Goal: Task Accomplishment & Management: Manage account settings

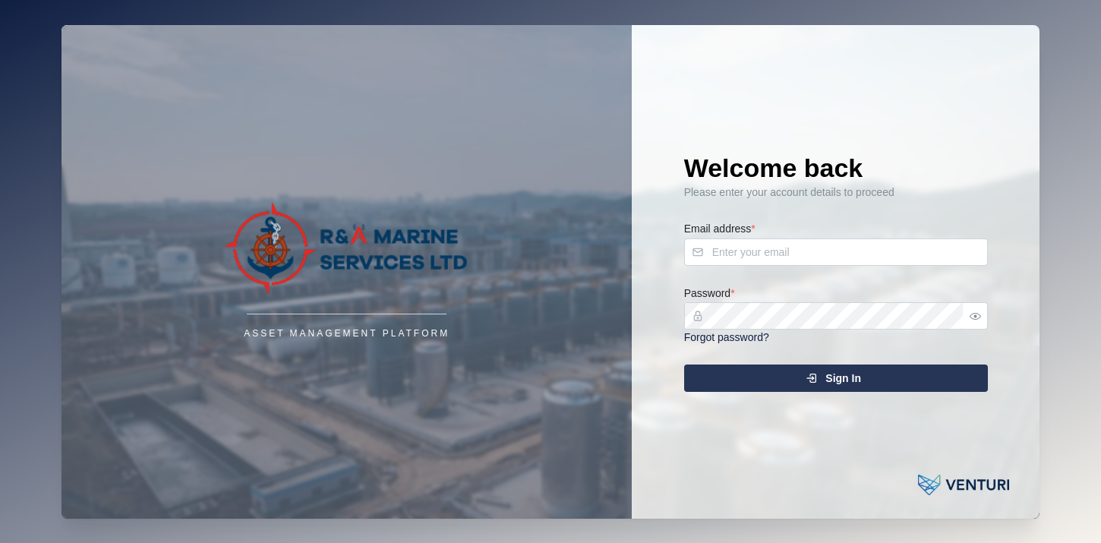
type input "tom@ramarineservices.com"
click at [801, 378] on div "Sign In" at bounding box center [833, 378] width 279 height 26
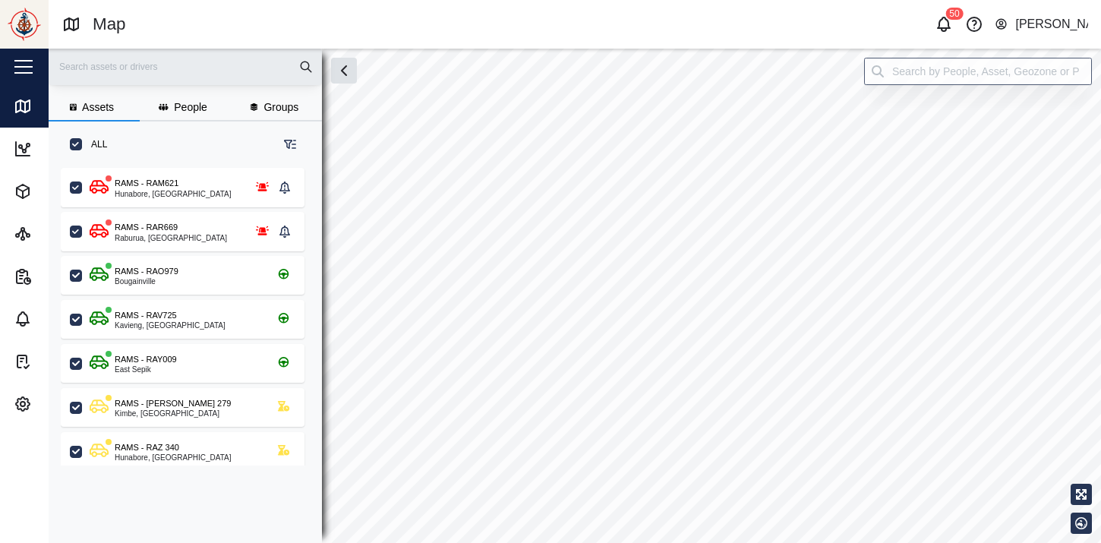
scroll to position [1, 1]
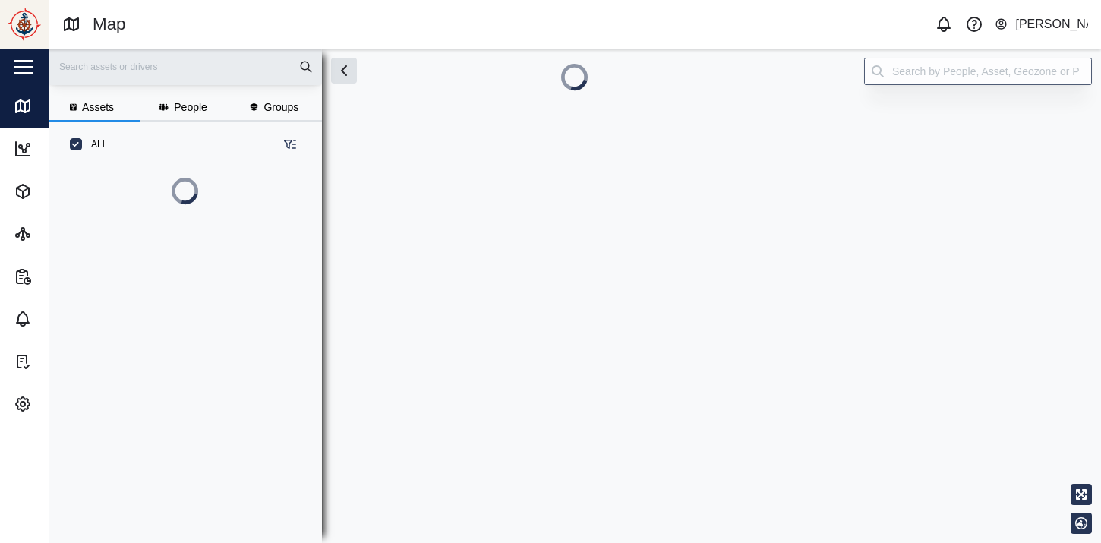
scroll to position [303, 249]
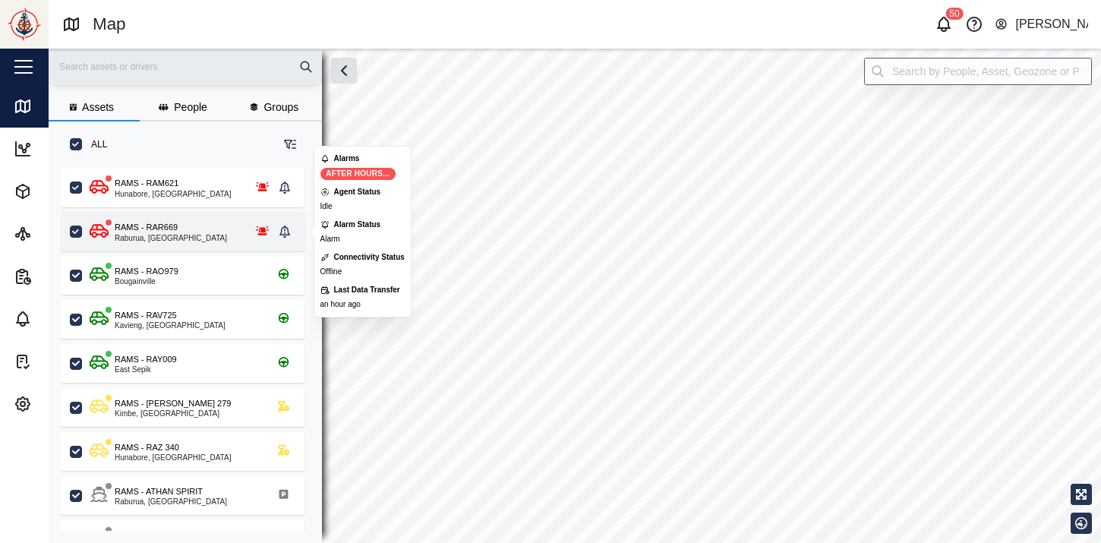
click at [262, 230] on icon "grid" at bounding box center [263, 229] width 14 height 9
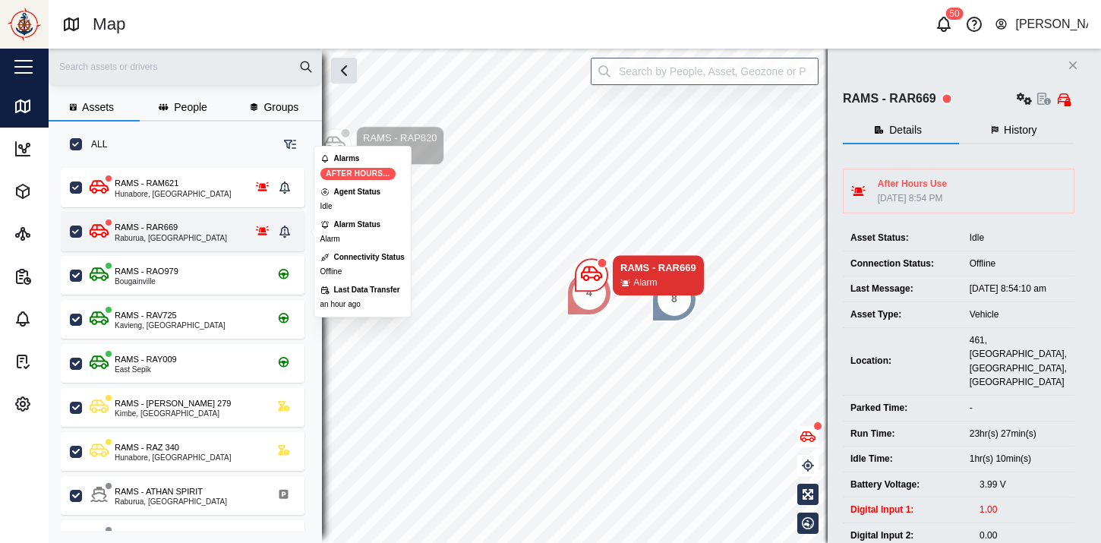
click at [271, 231] on div "grid" at bounding box center [262, 231] width 24 height 19
click at [280, 232] on icon "grid" at bounding box center [284, 231] width 11 height 12
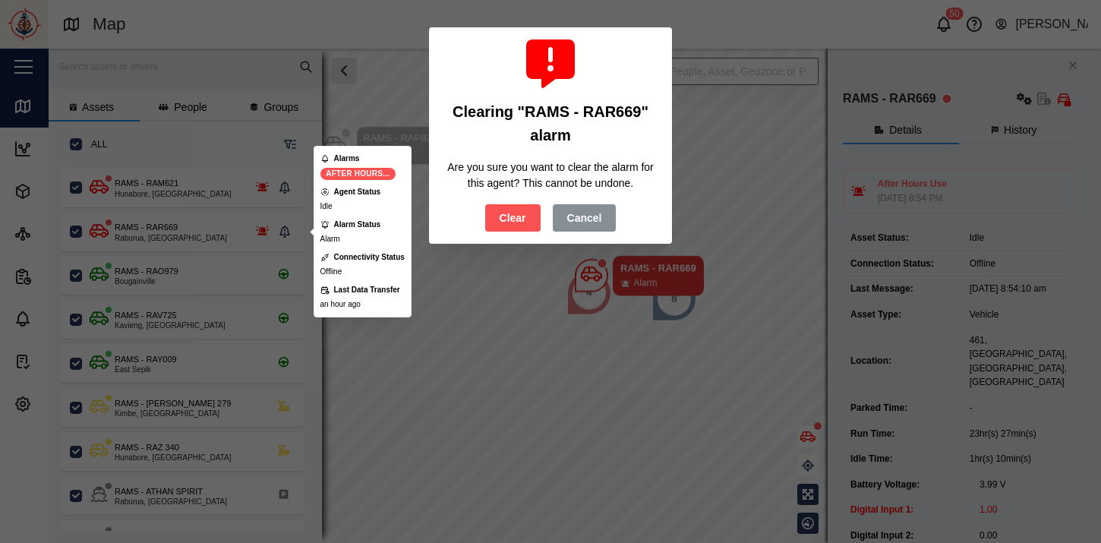
click at [502, 218] on span "Clear" at bounding box center [512, 218] width 27 height 26
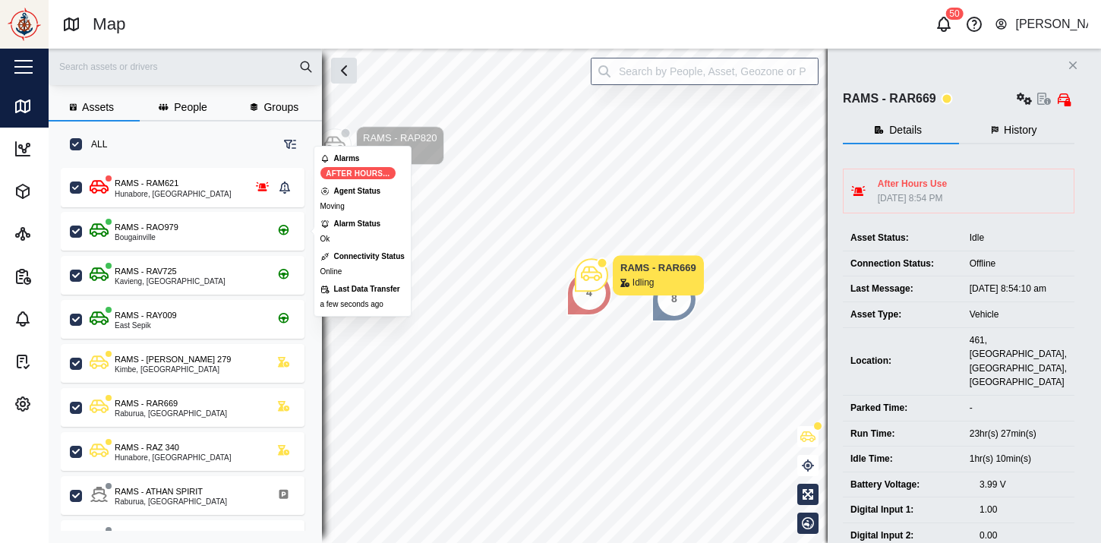
click at [1079, 74] on button "Close" at bounding box center [1072, 65] width 21 height 21
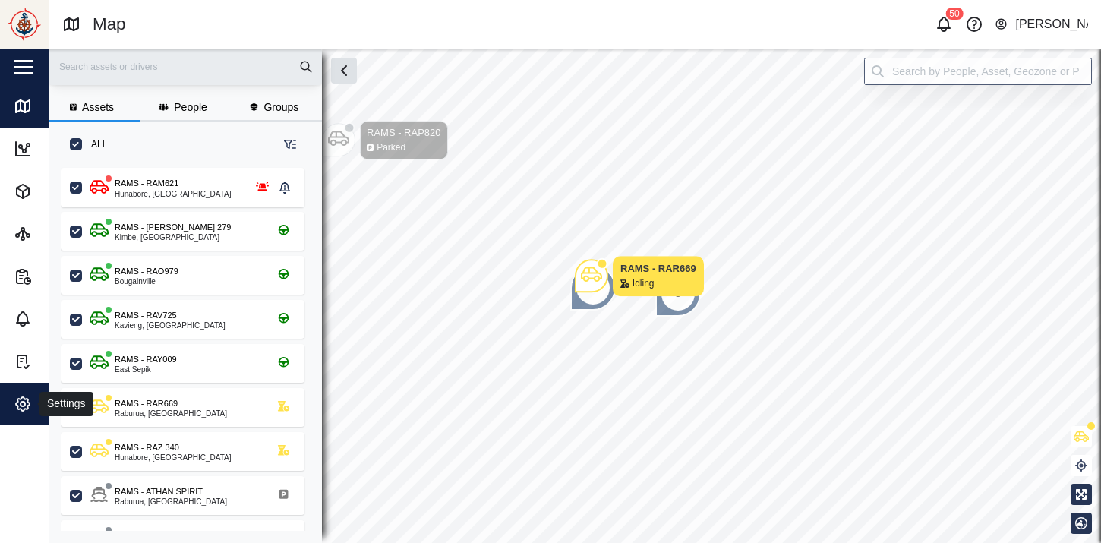
click at [36, 404] on div "Settings" at bounding box center [83, 404] width 138 height 18
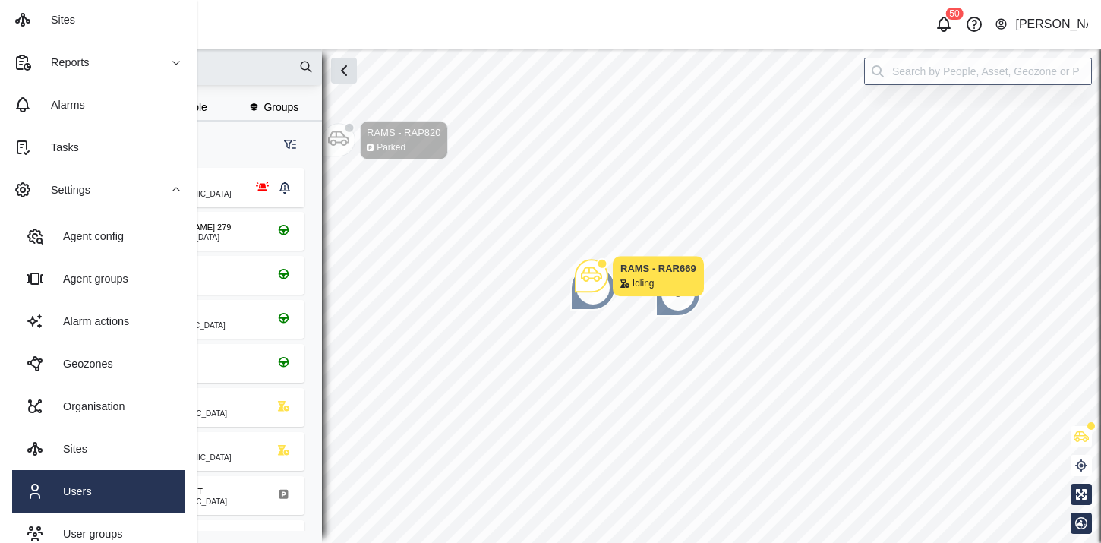
scroll to position [238, 0]
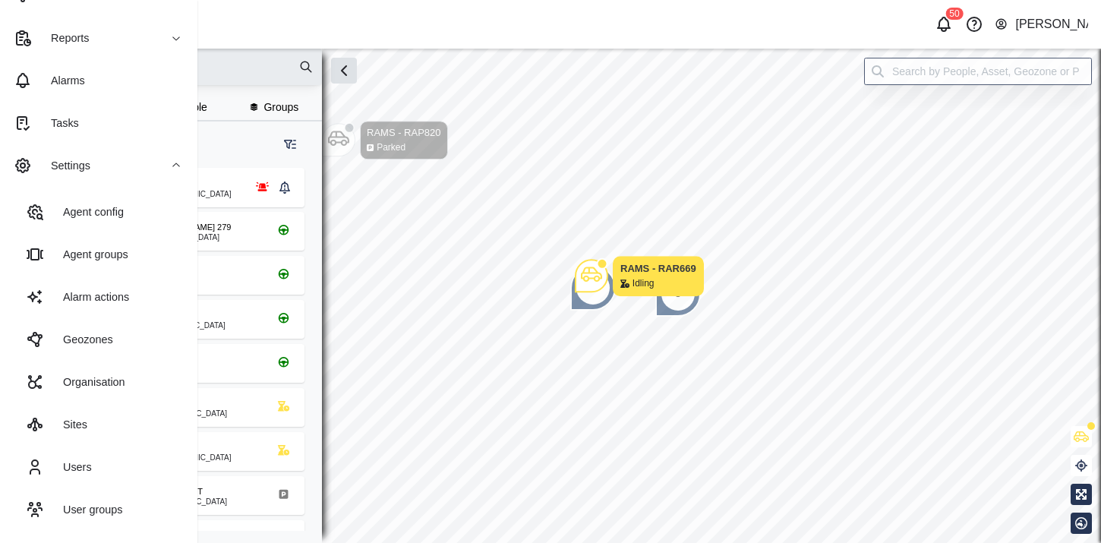
click at [90, 496] on link "User groups" at bounding box center [98, 509] width 173 height 43
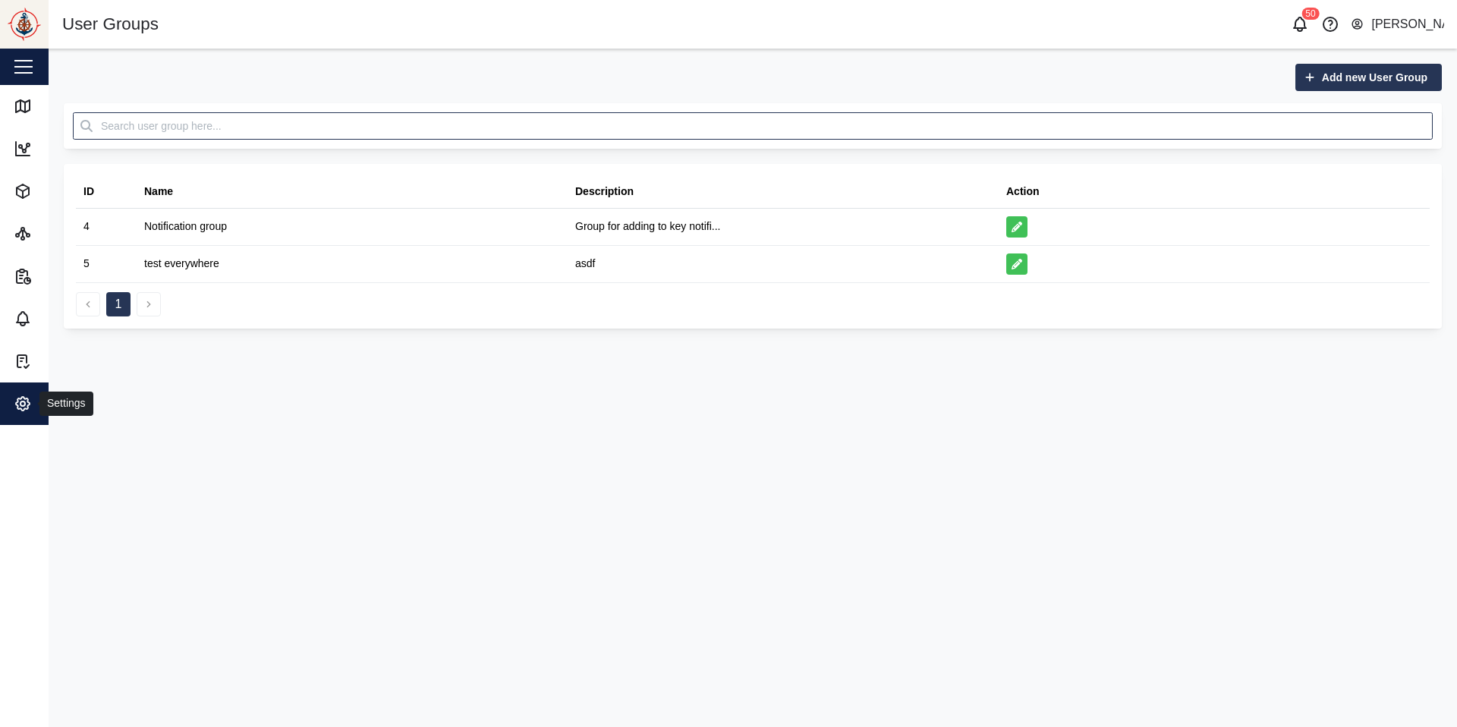
click at [20, 400] on icon "button" at bounding box center [23, 404] width 18 height 18
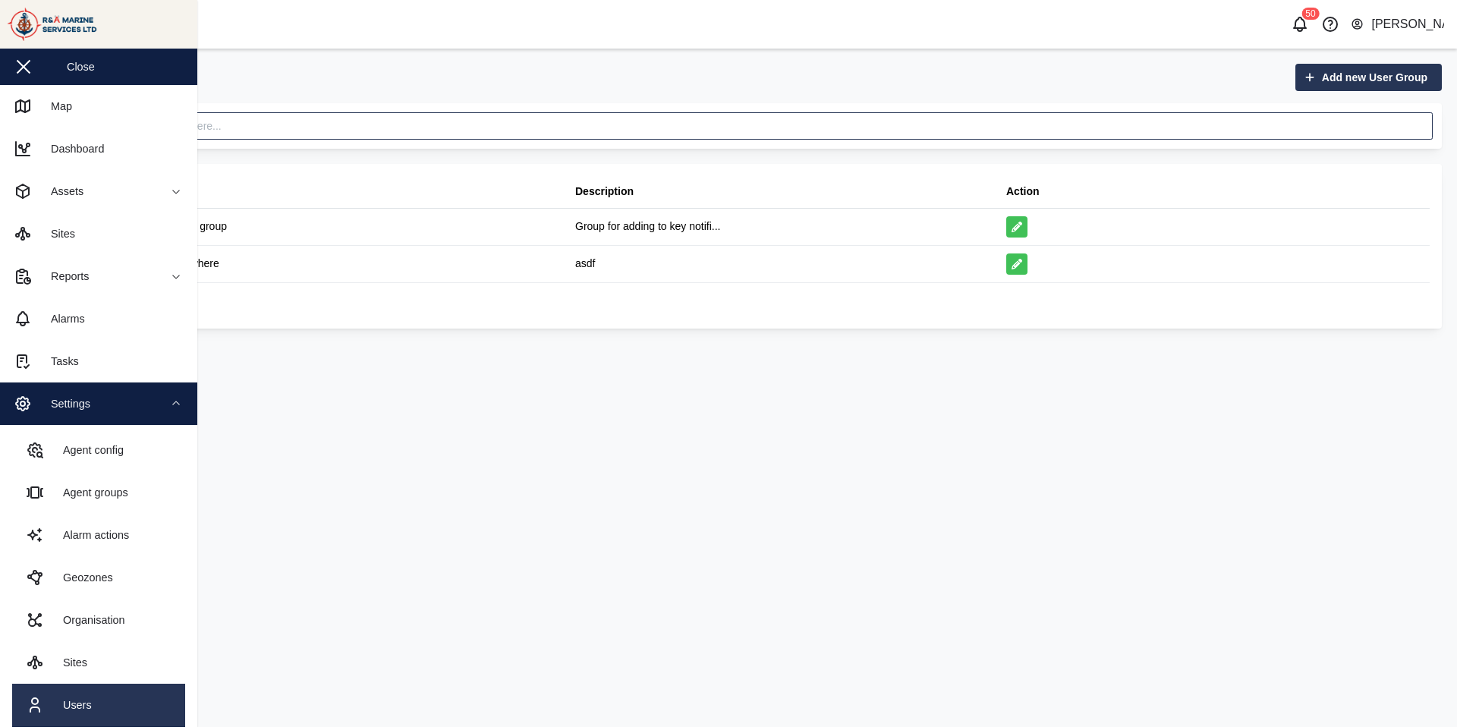
click at [90, 542] on link "Users" at bounding box center [98, 705] width 173 height 43
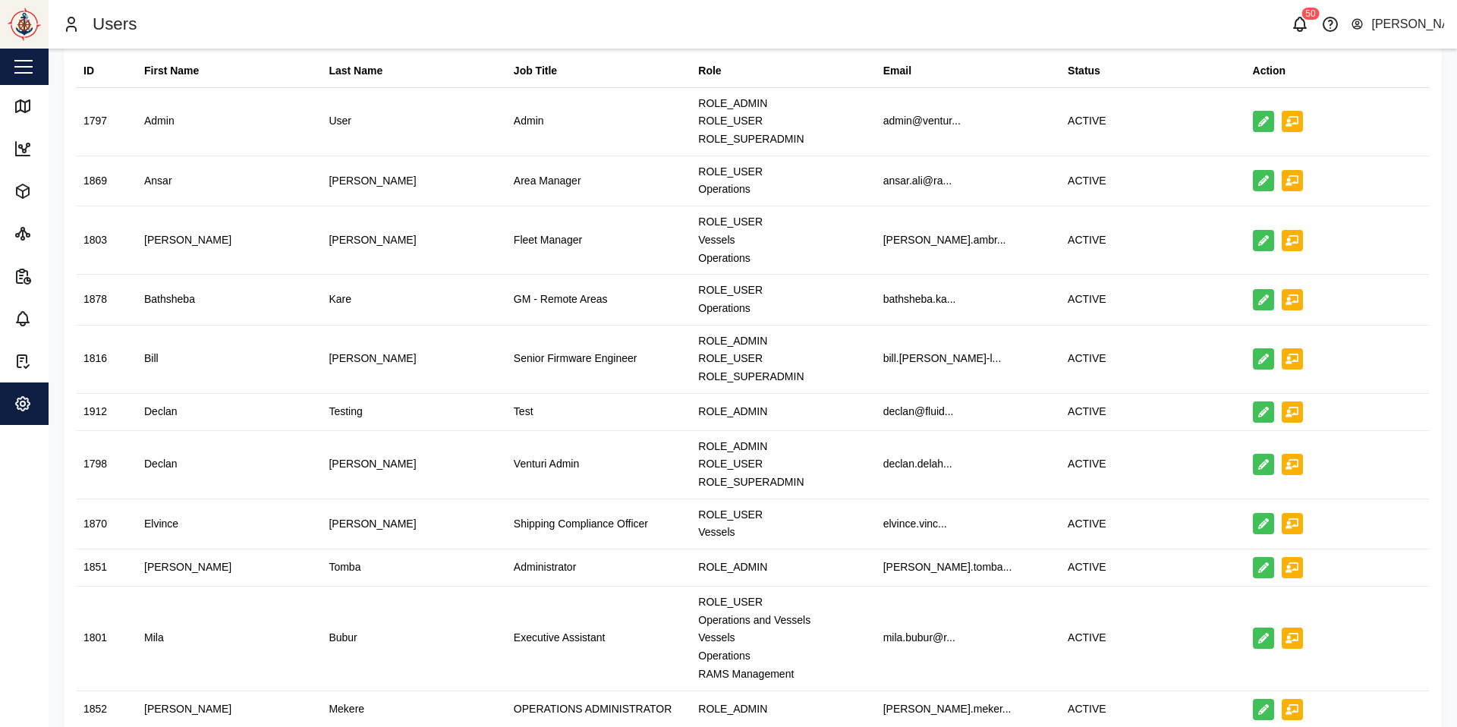
scroll to position [118, 0]
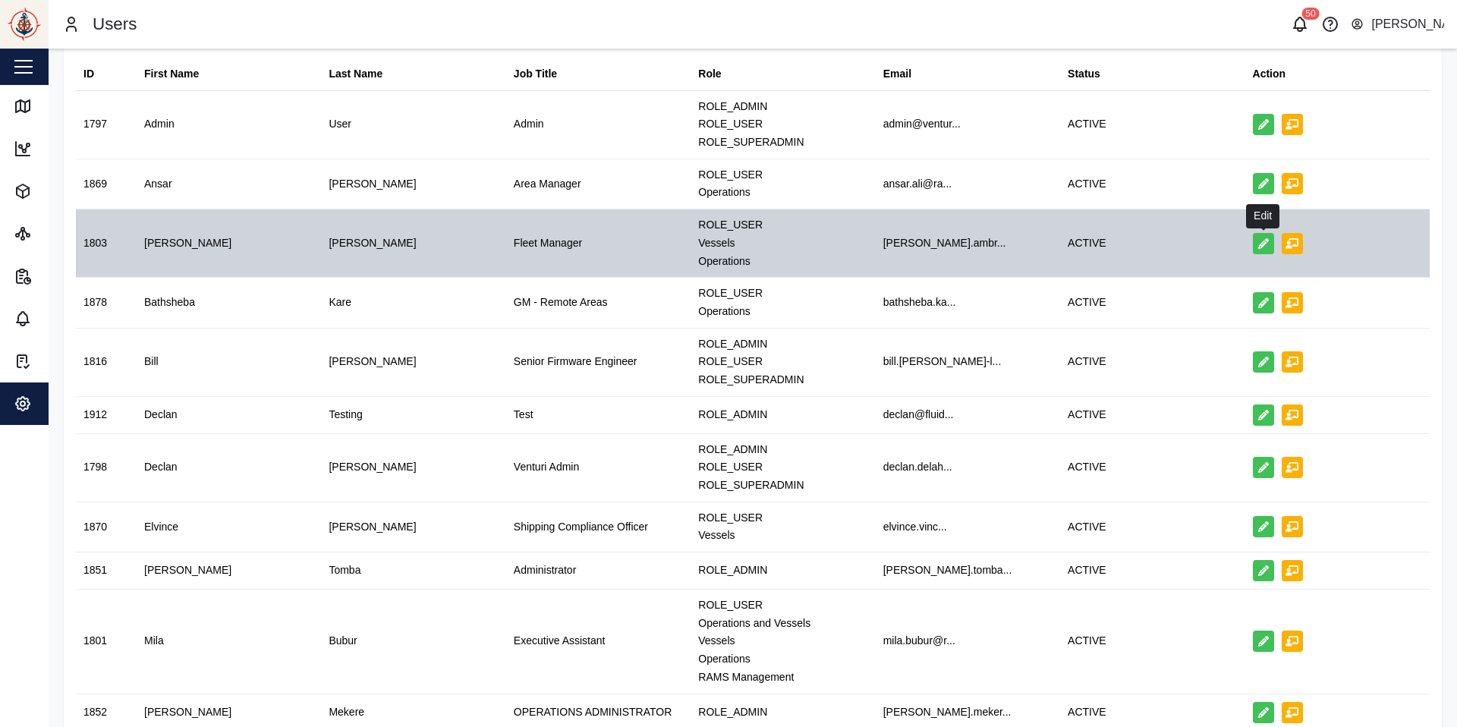
click at [1100, 241] on icon "button" at bounding box center [1263, 243] width 11 height 11
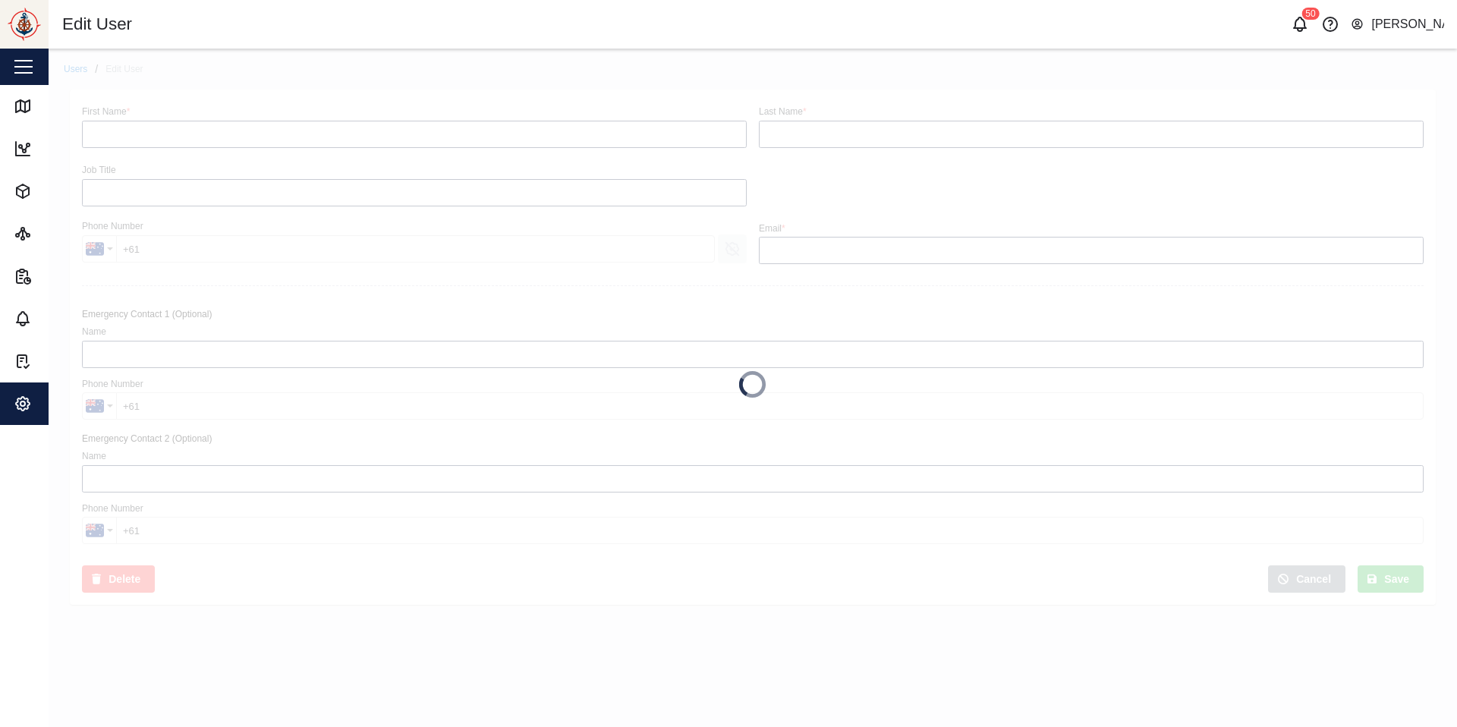
type input "[PERSON_NAME]"
type input "Fleet Manager"
type input "[PERSON_NAME][EMAIL_ADDRESS][PERSON_NAME][DOMAIN_NAME]"
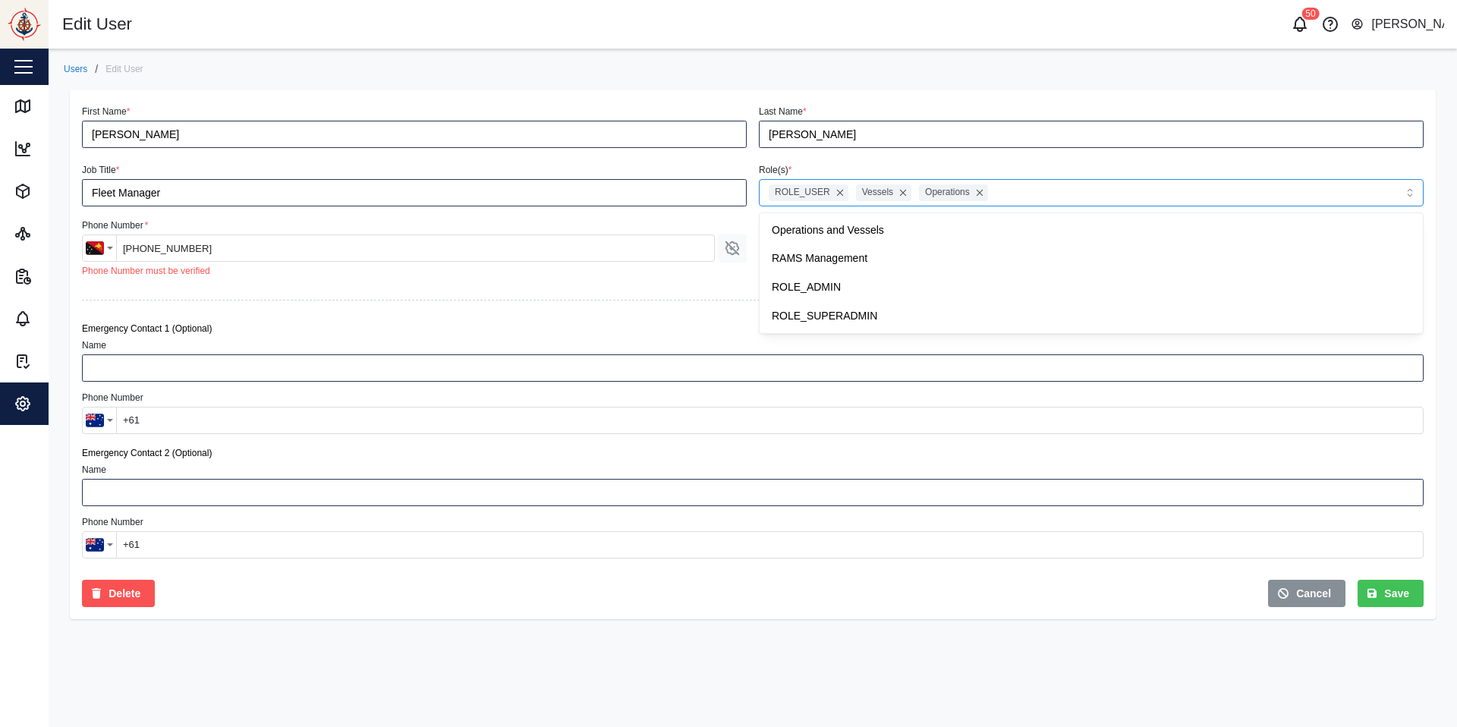
click at [1048, 191] on div "ROLE_USER Vessels Operations" at bounding box center [1091, 192] width 665 height 27
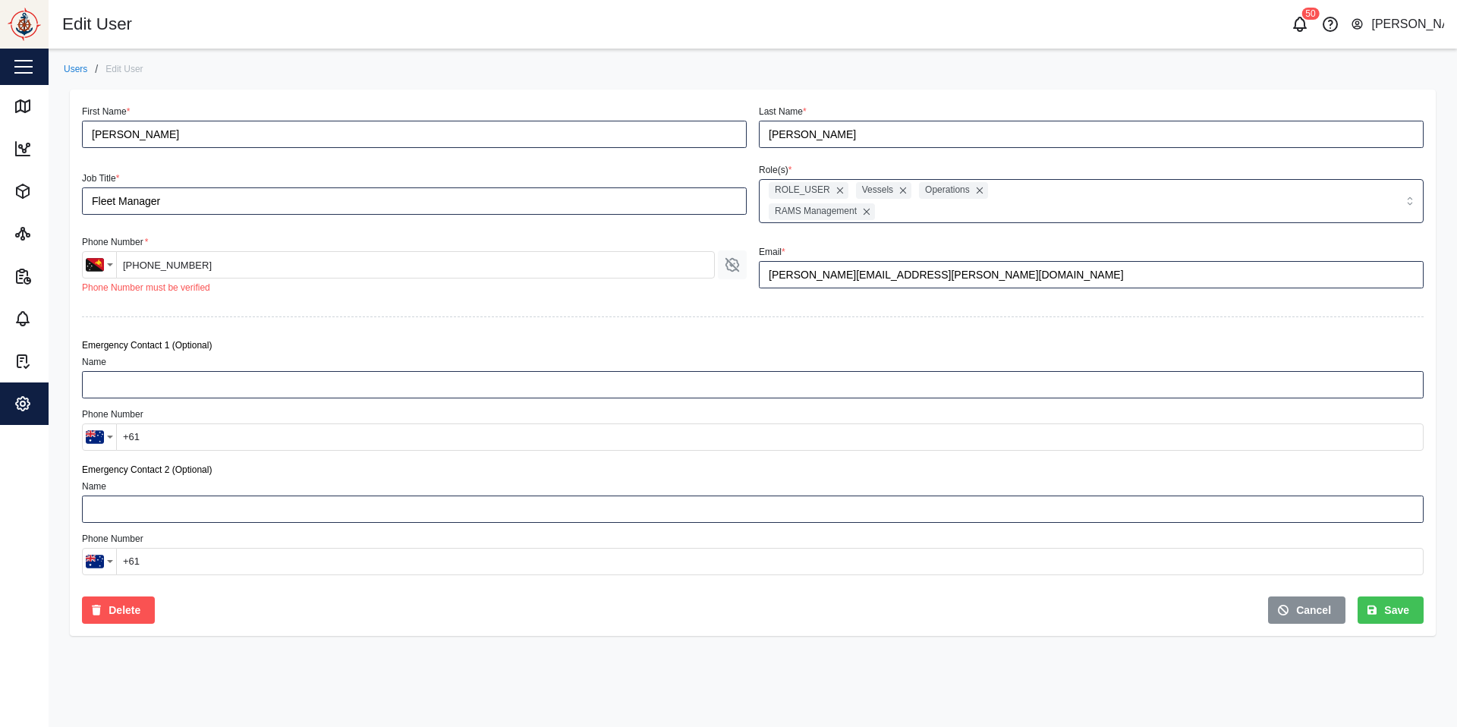
click at [713, 319] on div at bounding box center [753, 316] width 1354 height 31
click at [1100, 542] on span "Save" at bounding box center [1396, 610] width 25 height 26
click at [151, 263] on input "[PHONE_NUMBER]" at bounding box center [415, 264] width 599 height 27
type input "[PHONE_NUMBER]"
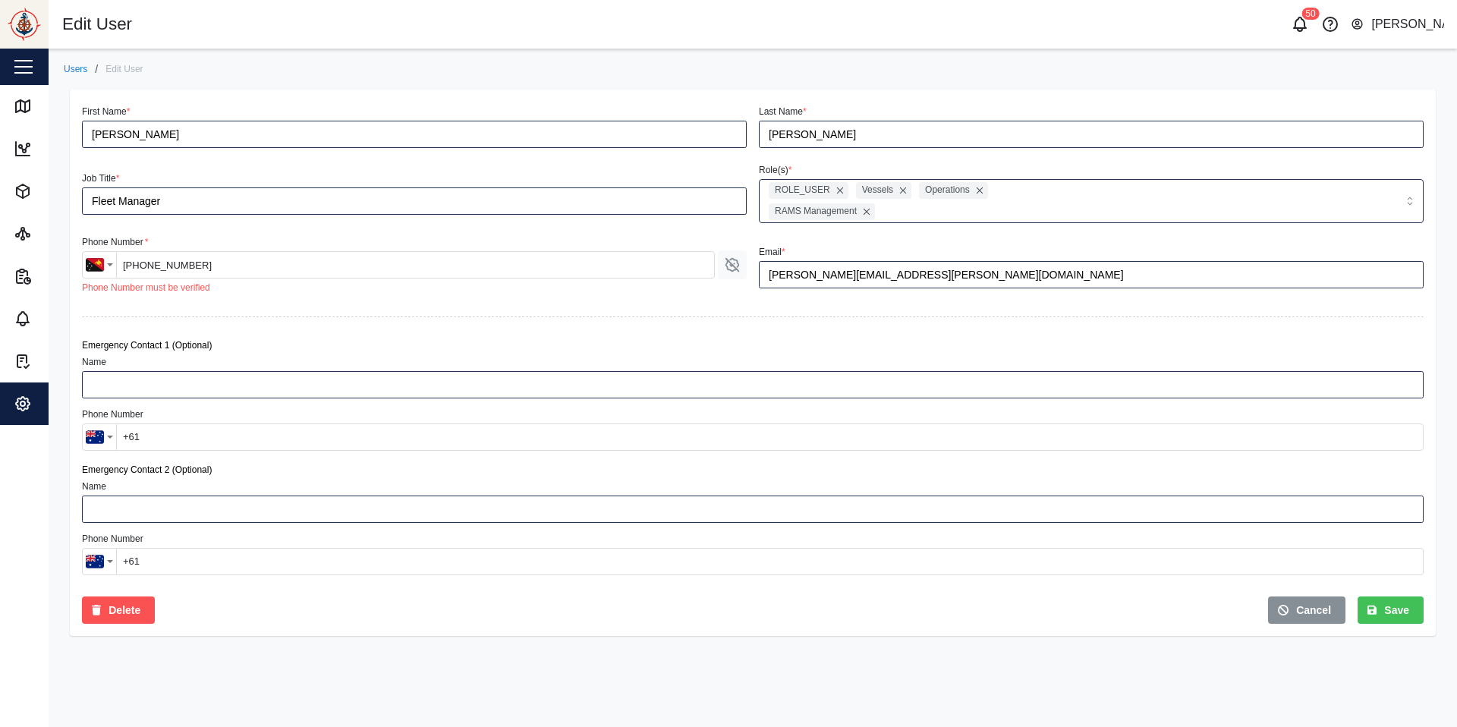
click at [1100, 542] on span "Save" at bounding box center [1396, 610] width 25 height 26
click at [729, 266] on icon "button" at bounding box center [732, 265] width 17 height 17
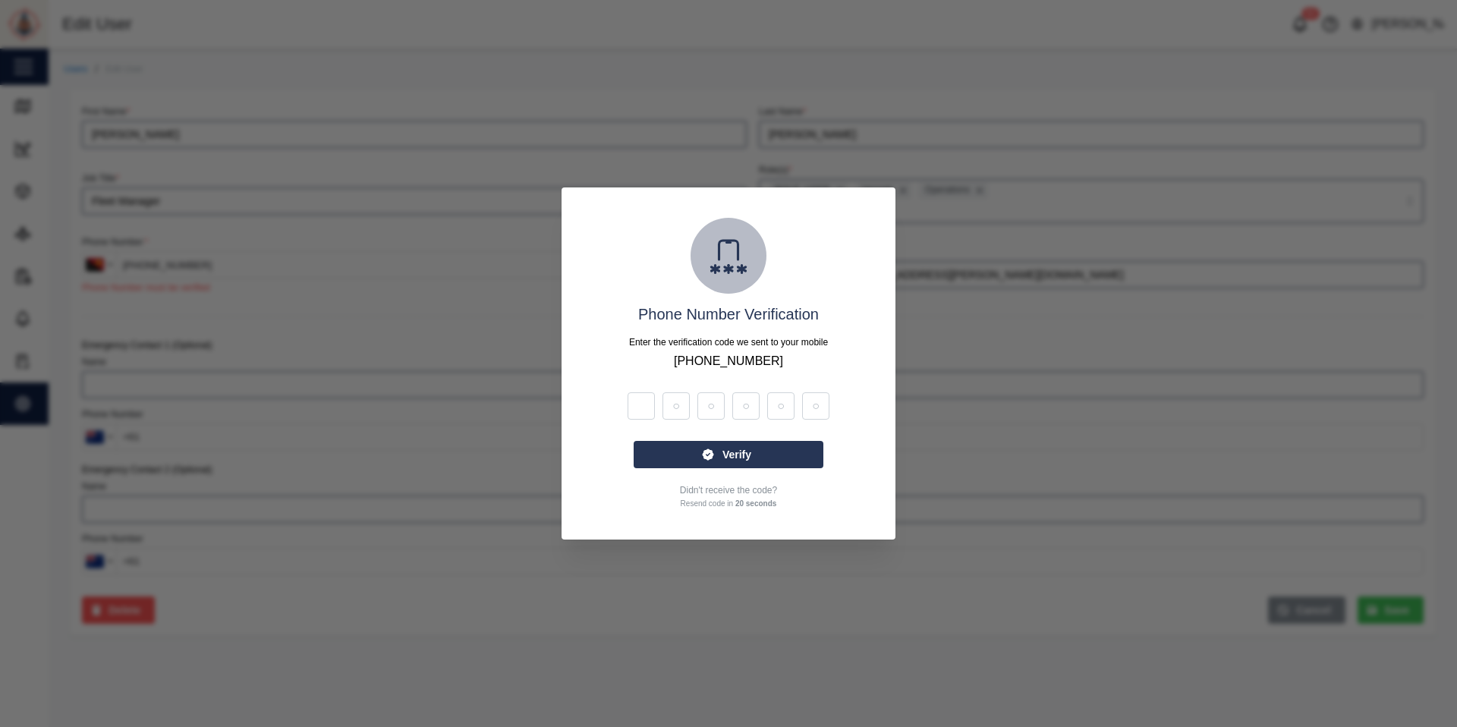
type input "5"
type input "7"
type input "4"
type input "1"
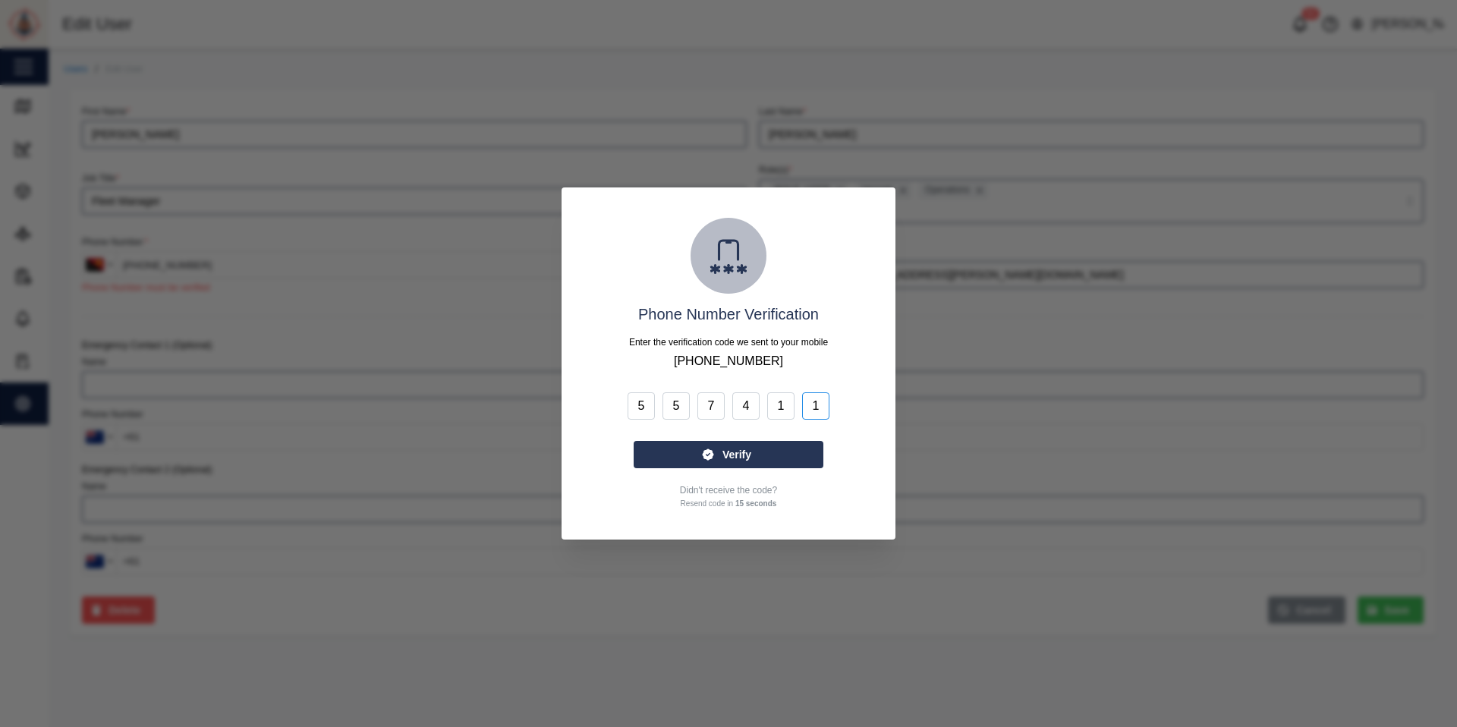
type input "1"
click at [666, 452] on div "Verify" at bounding box center [726, 455] width 165 height 26
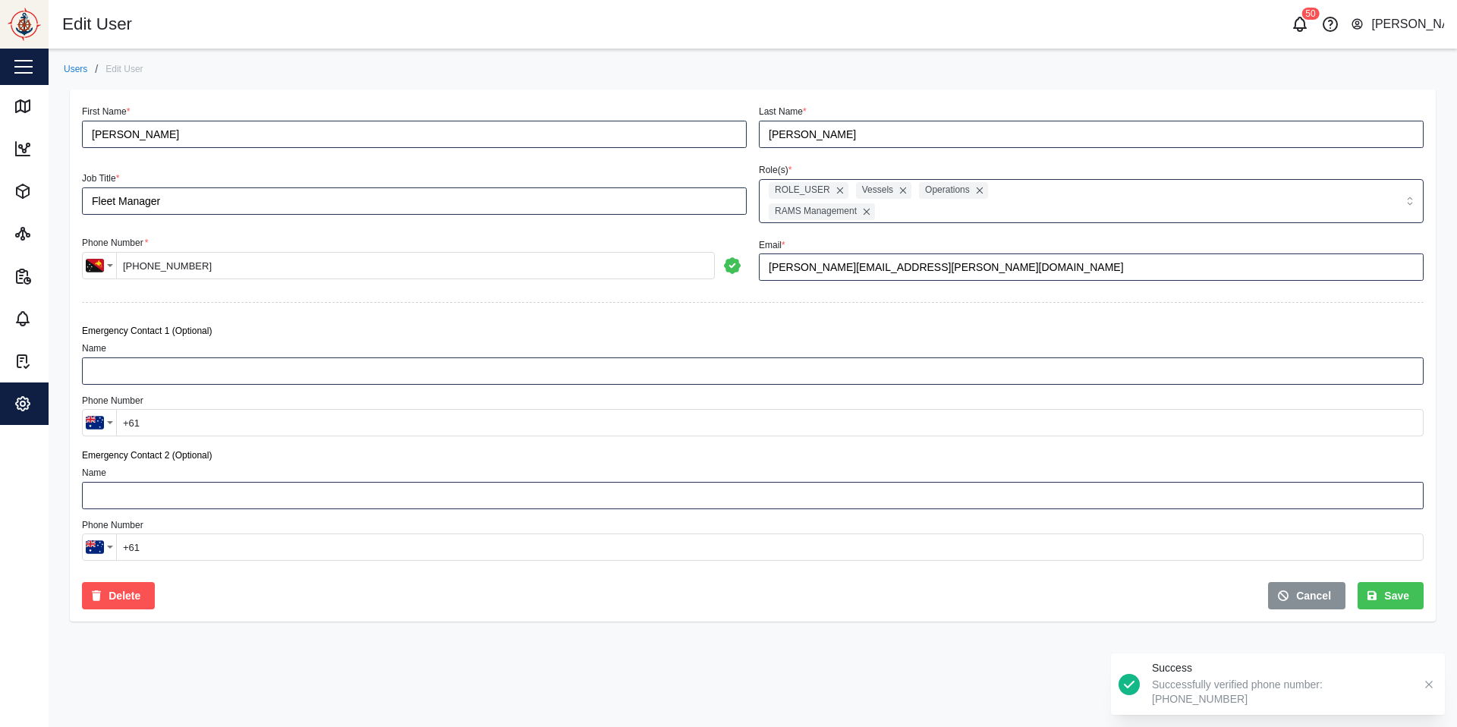
click at [1100, 542] on div "Save" at bounding box center [1389, 596] width 42 height 26
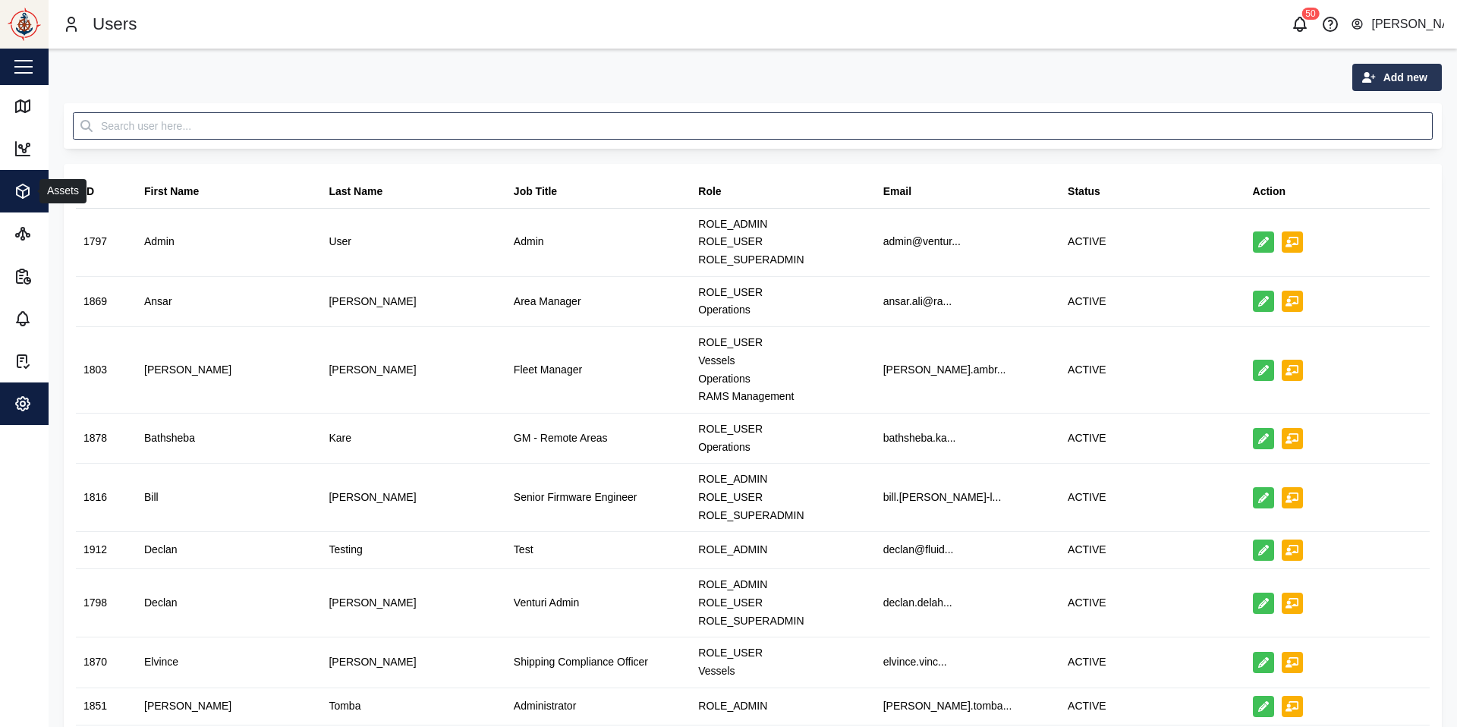
click at [27, 187] on icon "button" at bounding box center [23, 191] width 12 height 14
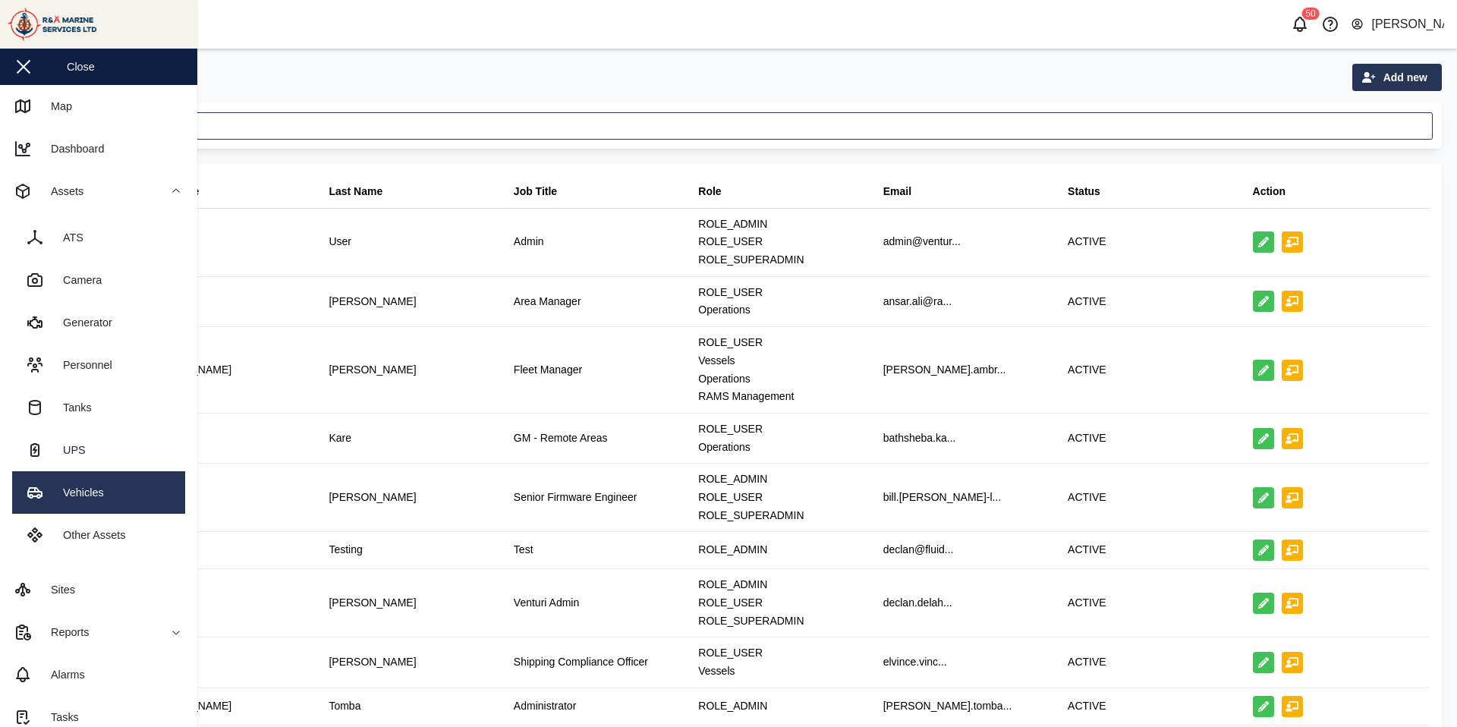
click at [136, 483] on link "Vehicles" at bounding box center [98, 492] width 173 height 43
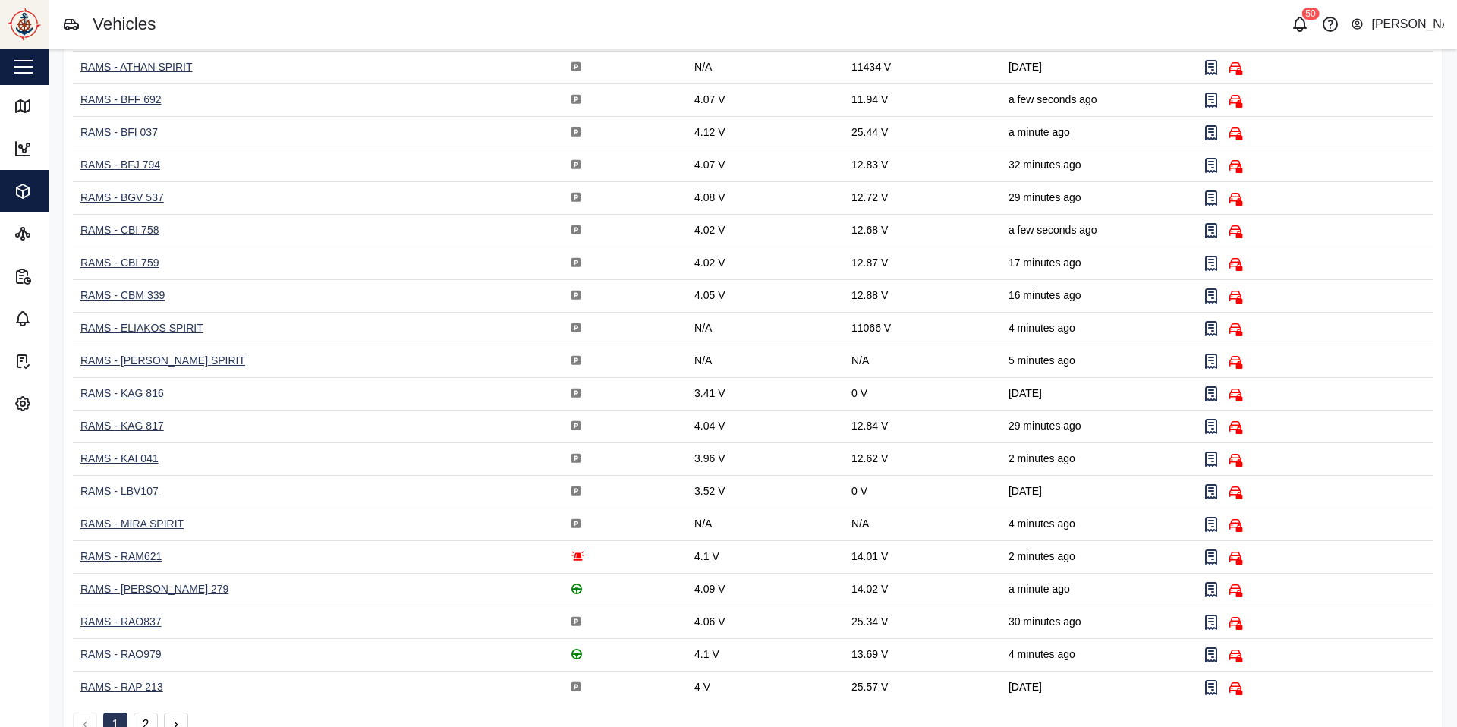
scroll to position [205, 0]
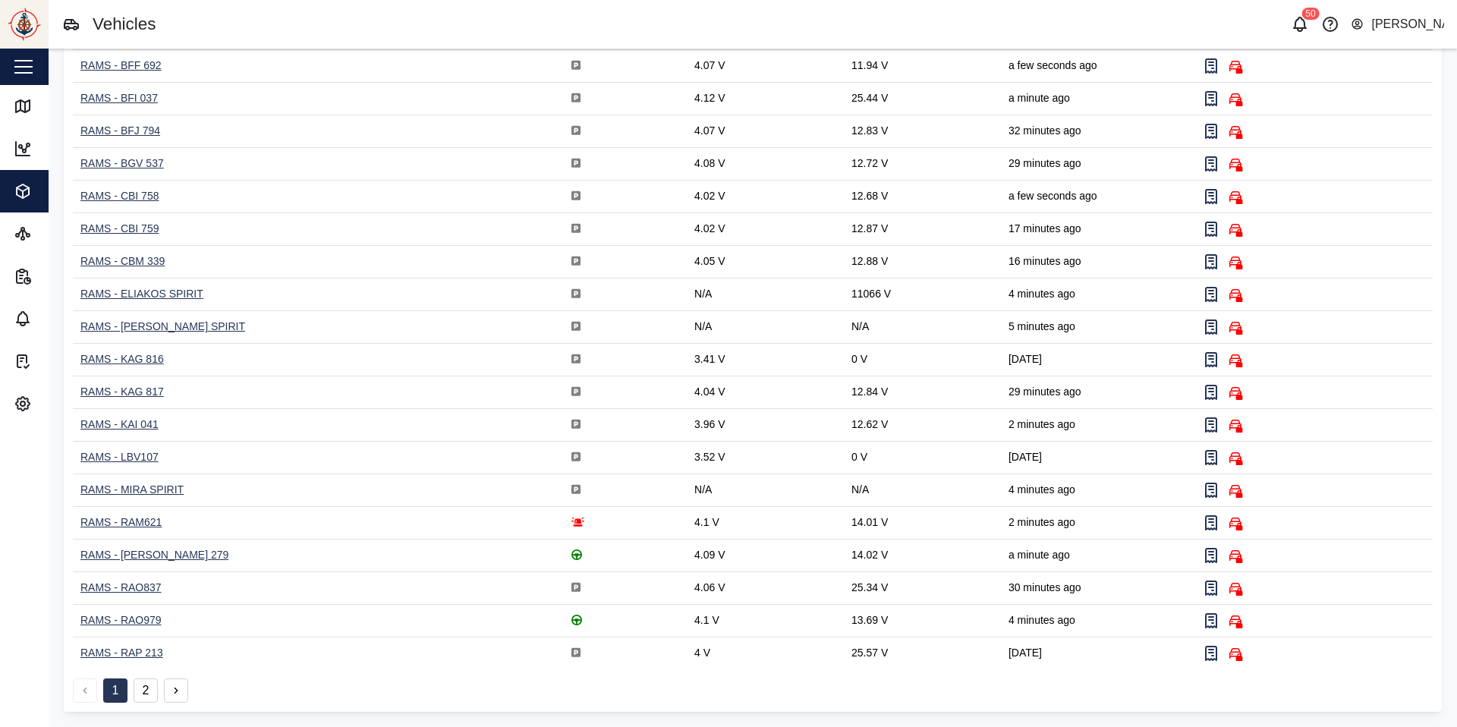
click at [151, 542] on button "2" at bounding box center [146, 691] width 24 height 24
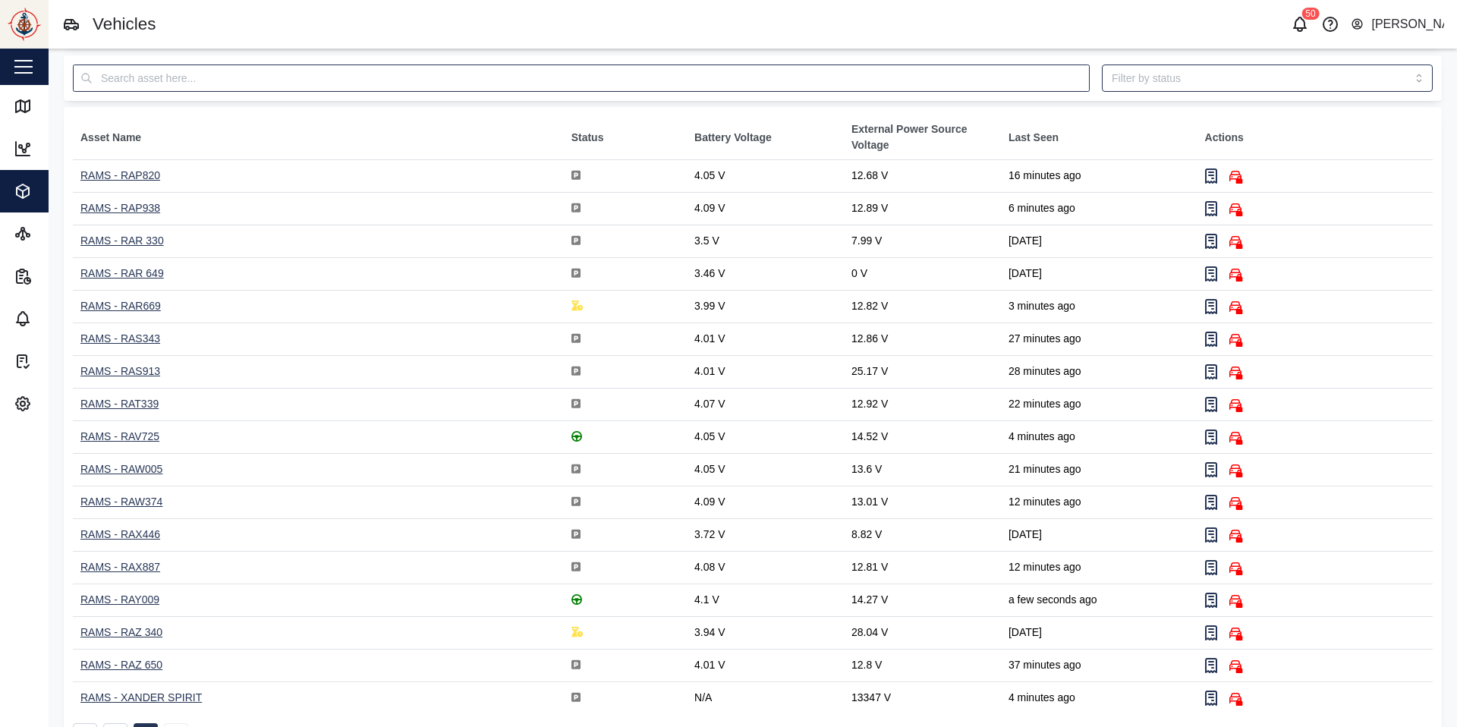
scroll to position [107, 0]
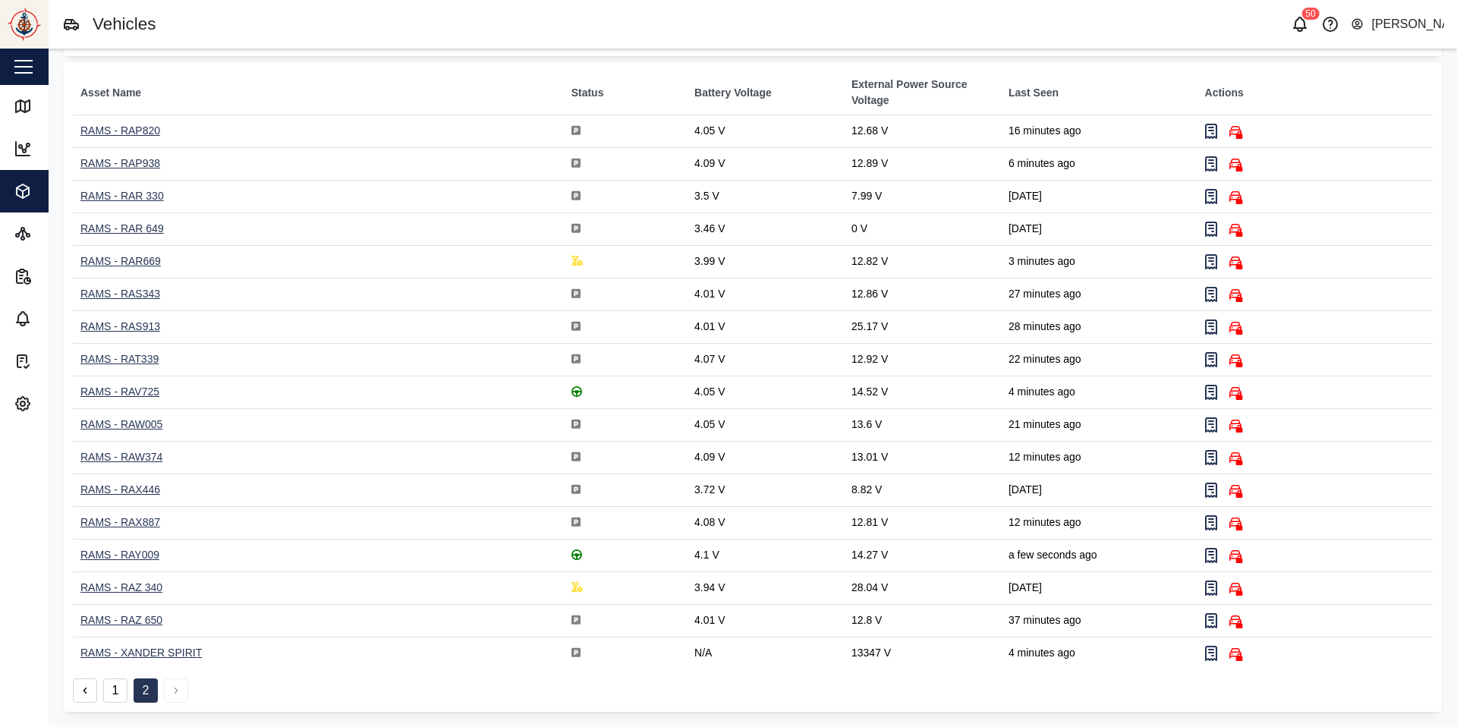
click at [123, 542] on button "1" at bounding box center [115, 691] width 24 height 24
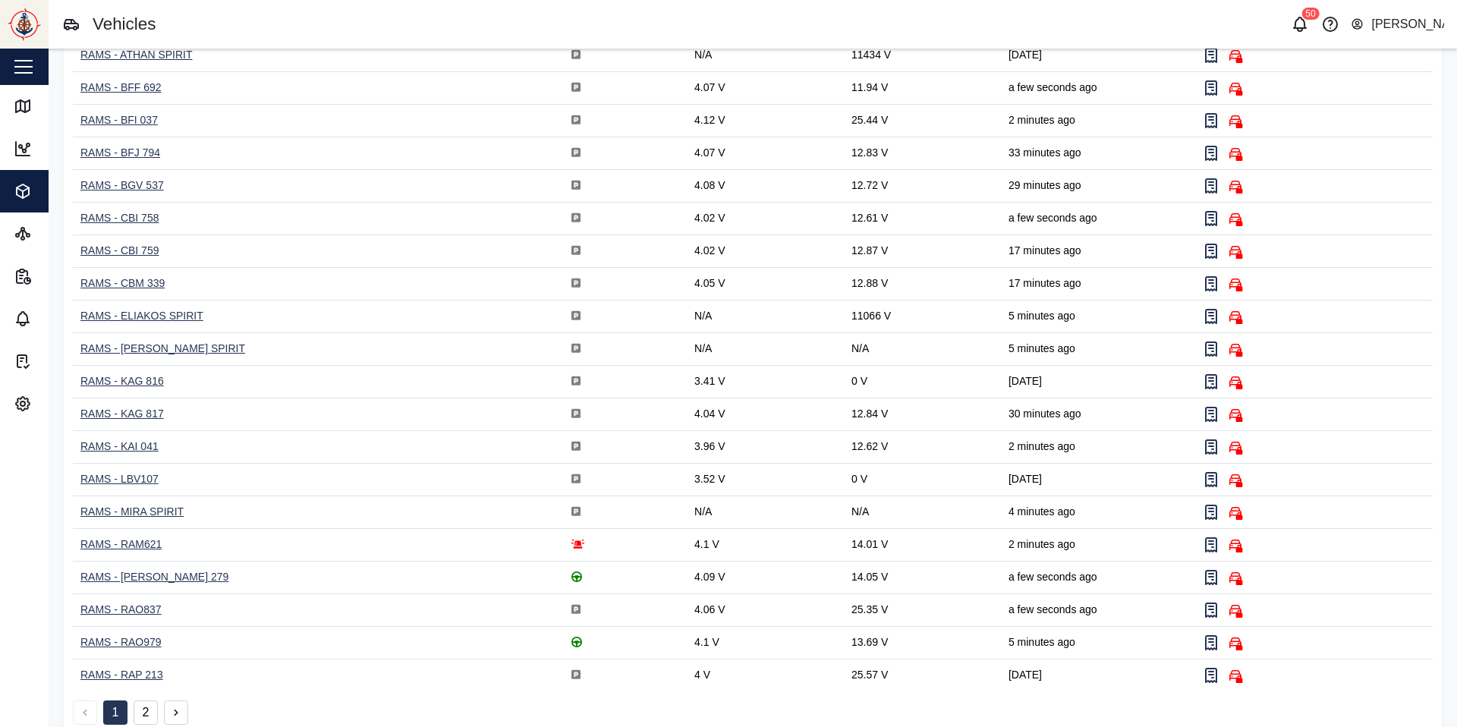
scroll to position [182, 0]
click at [143, 542] on button "2" at bounding box center [146, 713] width 24 height 24
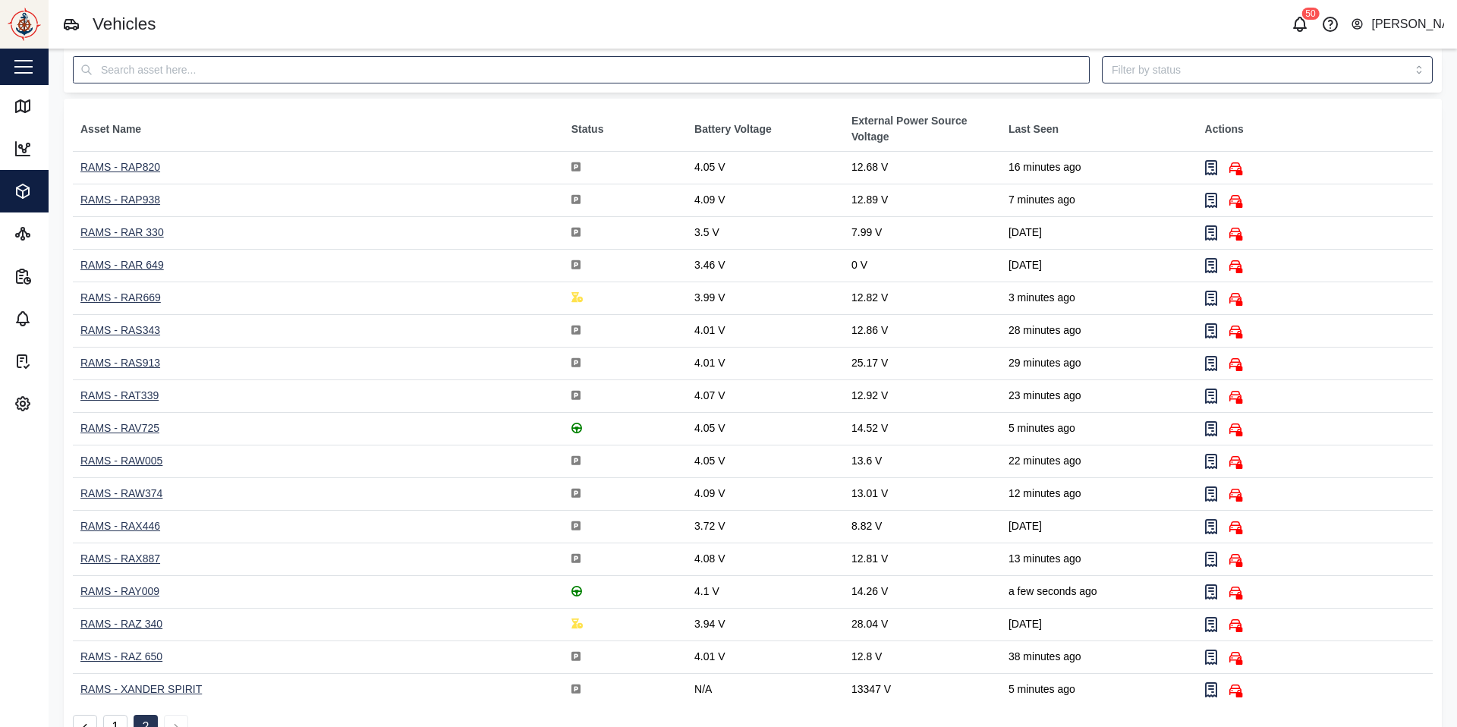
scroll to position [107, 0]
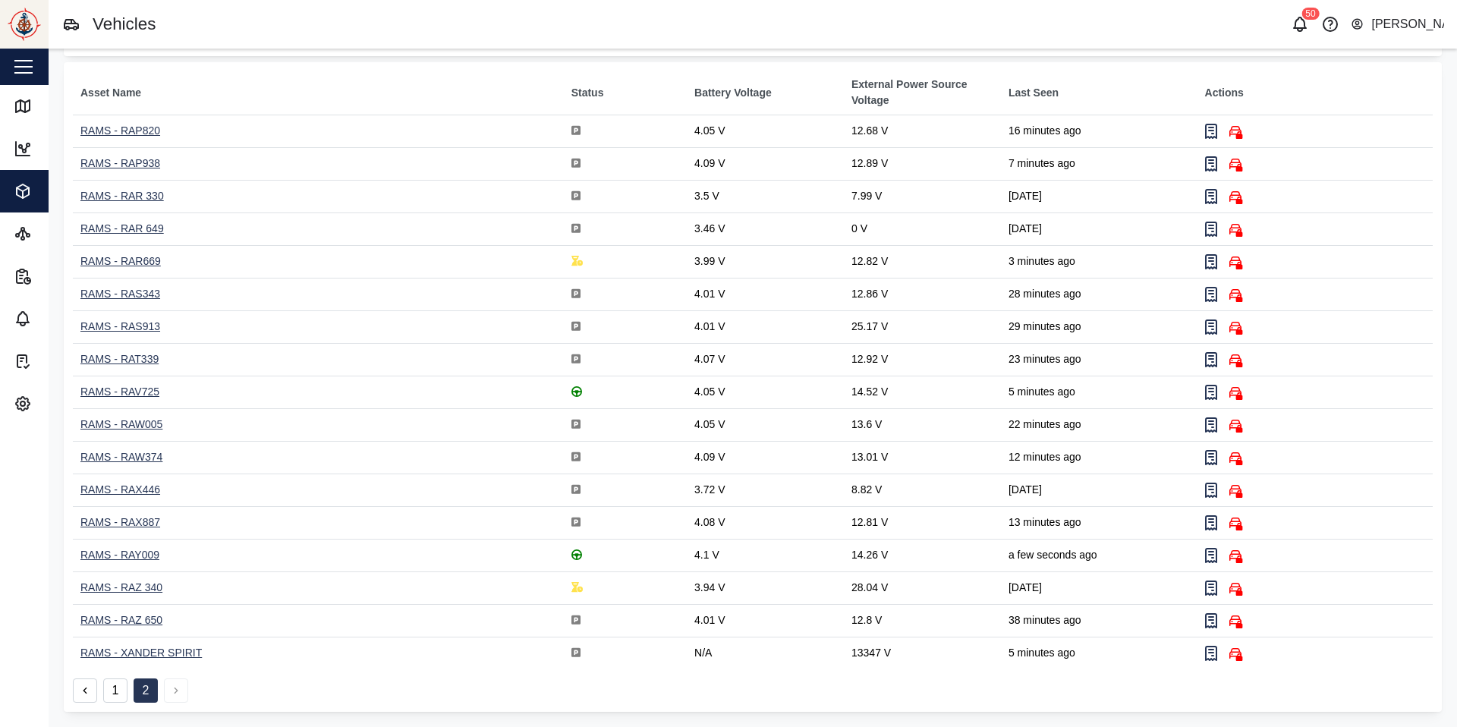
click at [134, 524] on div "RAMS - RAX887" at bounding box center [120, 522] width 80 height 12
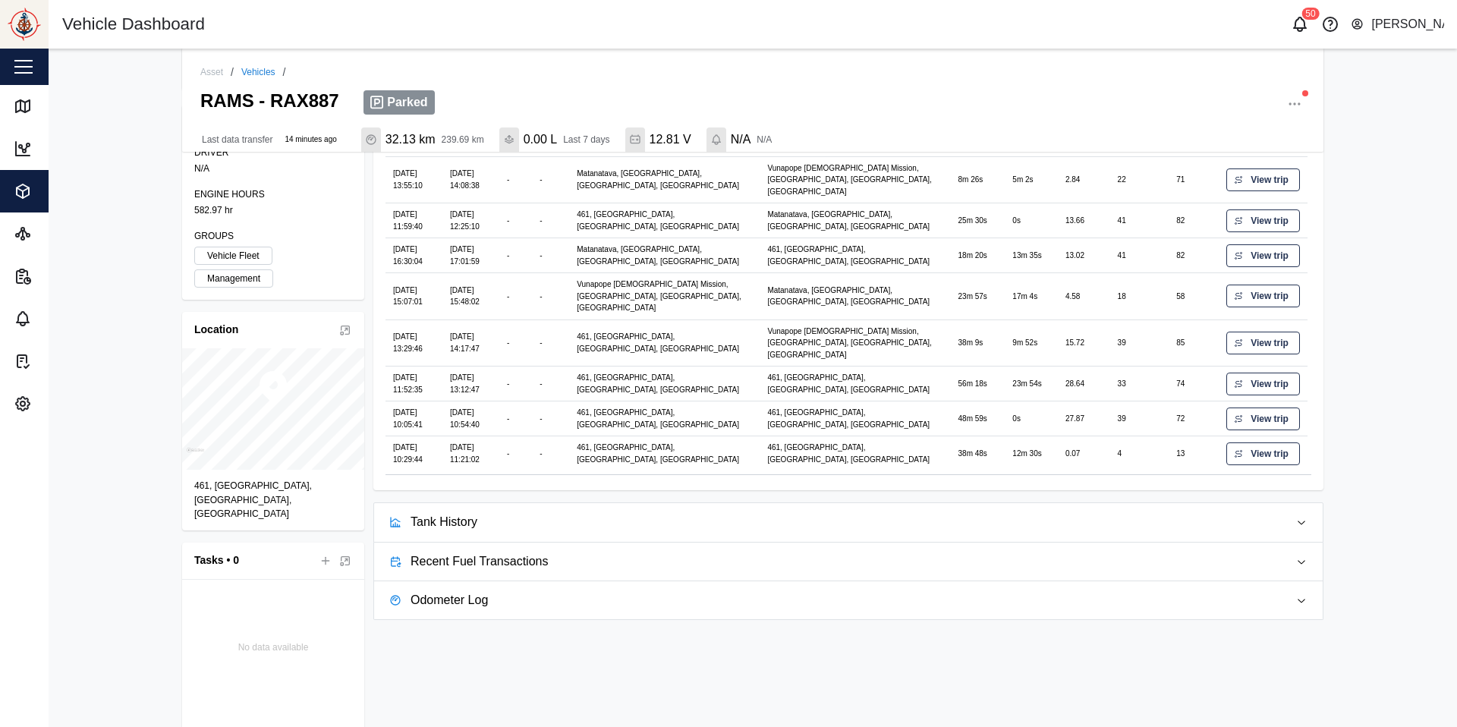
scroll to position [339, 0]
click at [21, 187] on icon "button" at bounding box center [23, 191] width 18 height 18
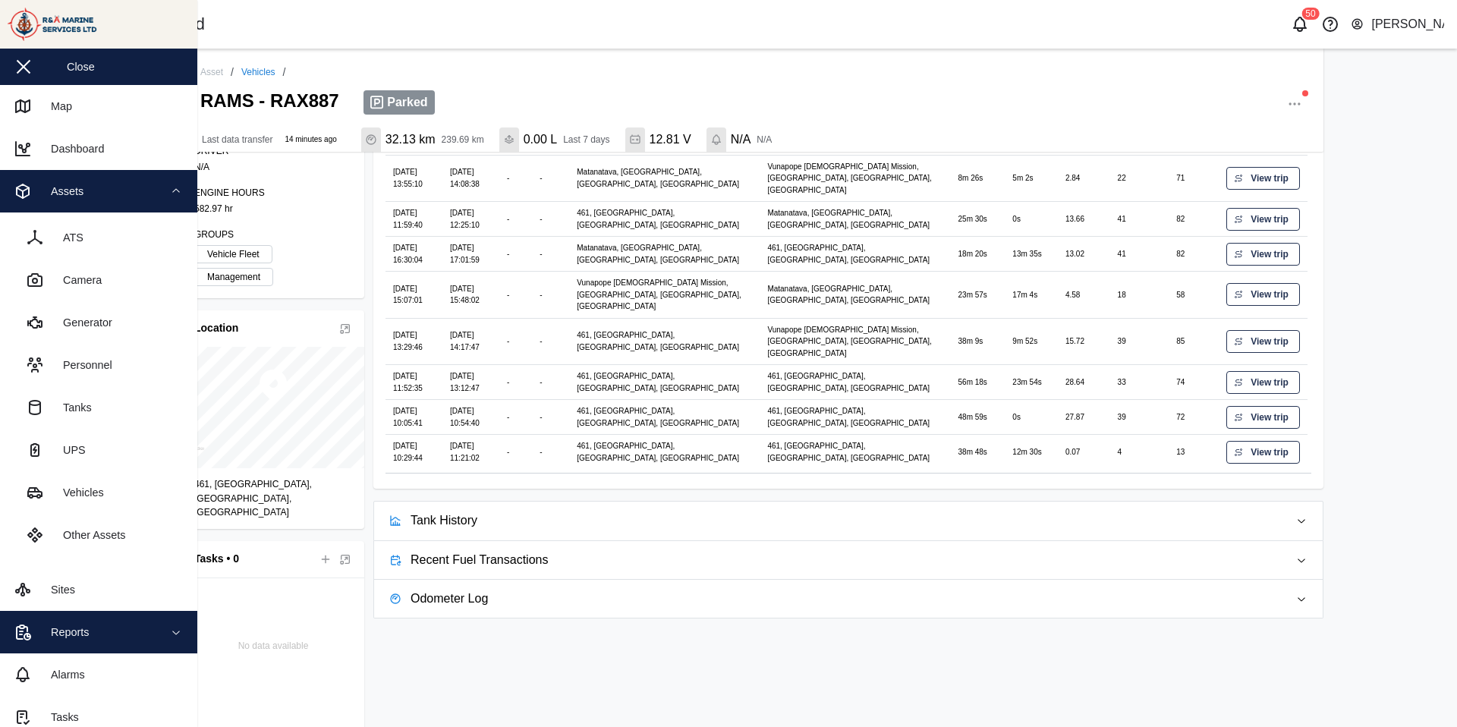
scroll to position [54, 0]
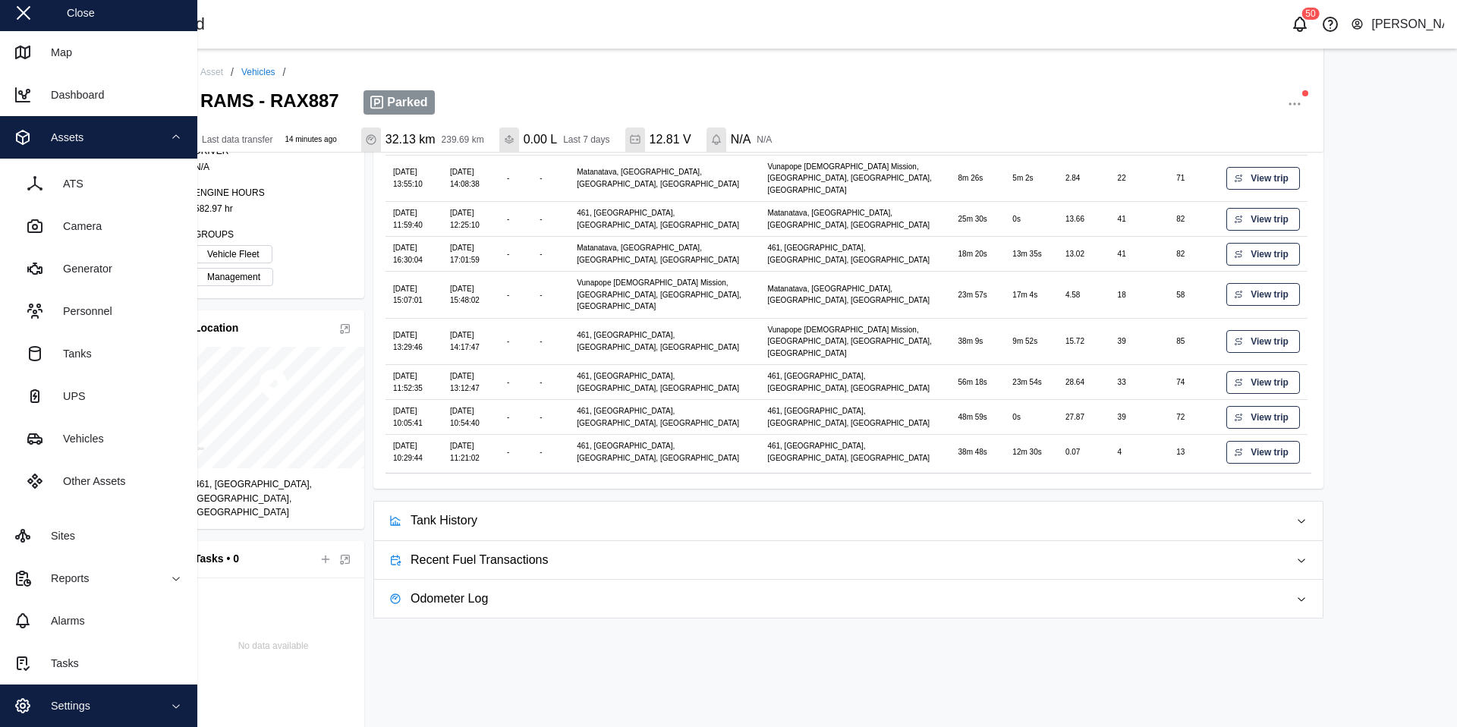
click at [70, 542] on div "Settings" at bounding box center [64, 706] width 51 height 17
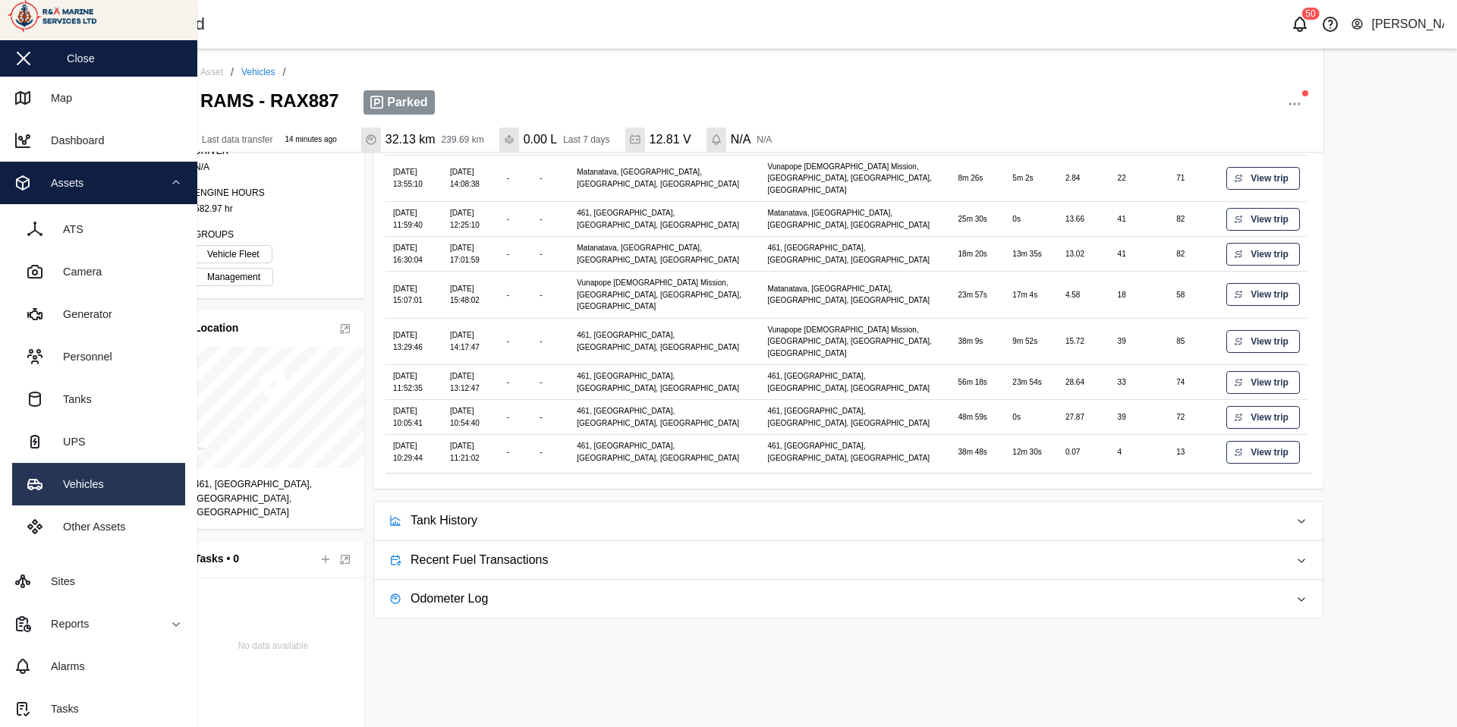
scroll to position [0, 0]
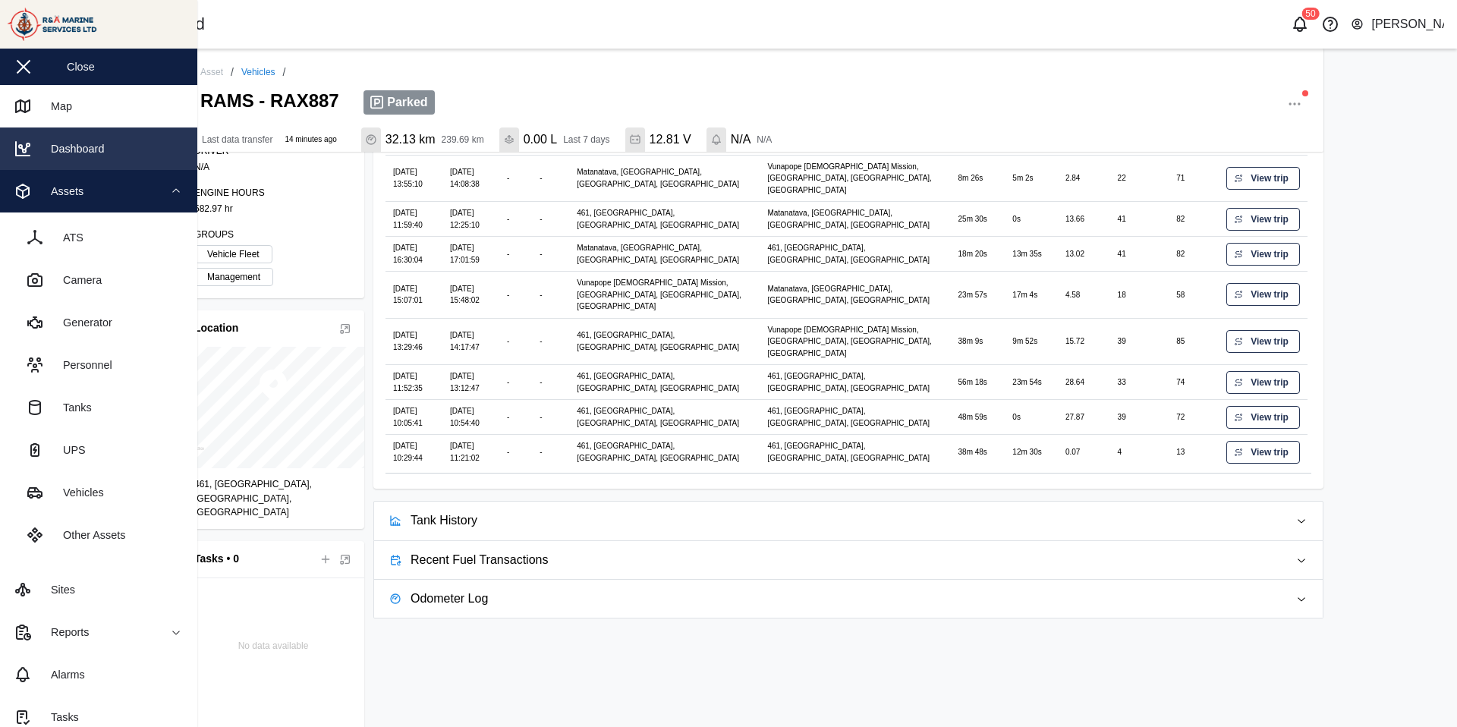
click at [75, 137] on link "Dashboard" at bounding box center [98, 149] width 197 height 43
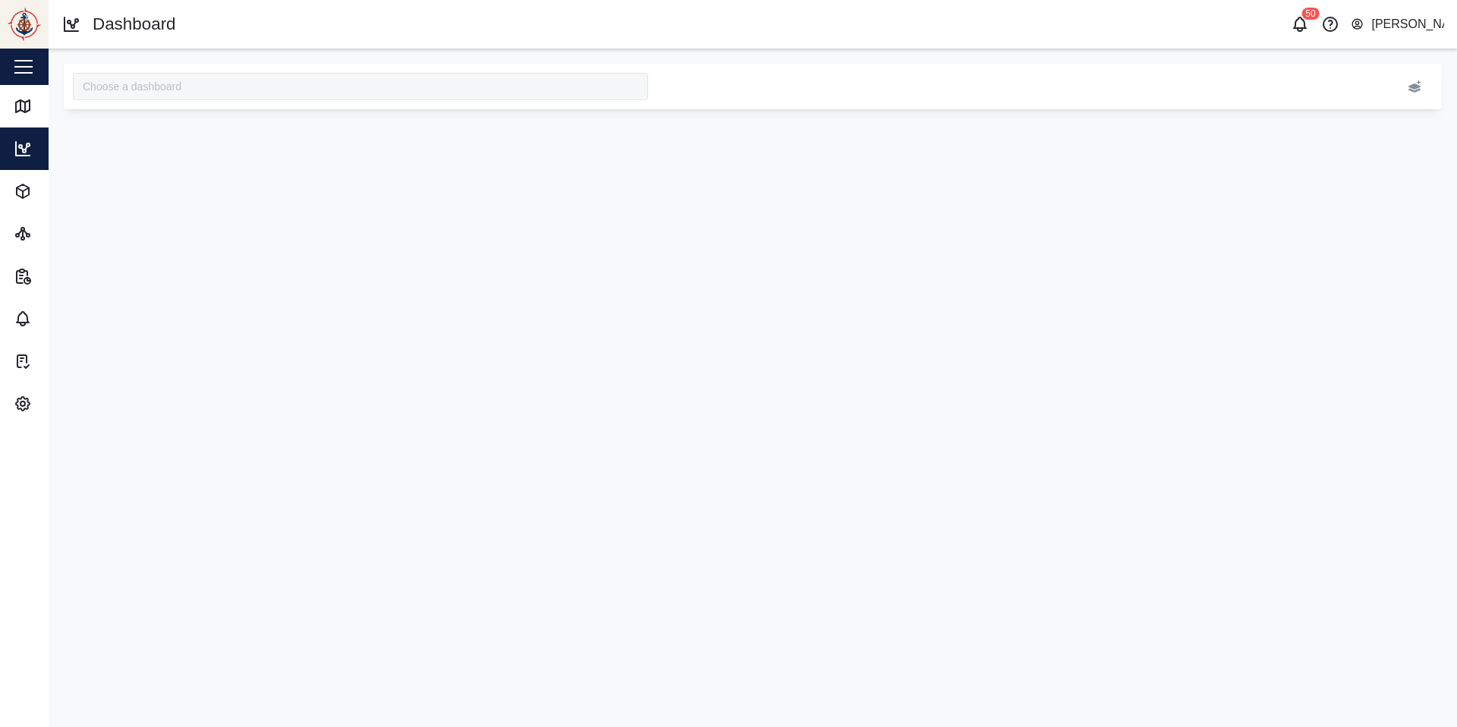
click at [26, 70] on button "button" at bounding box center [24, 67] width 26 height 26
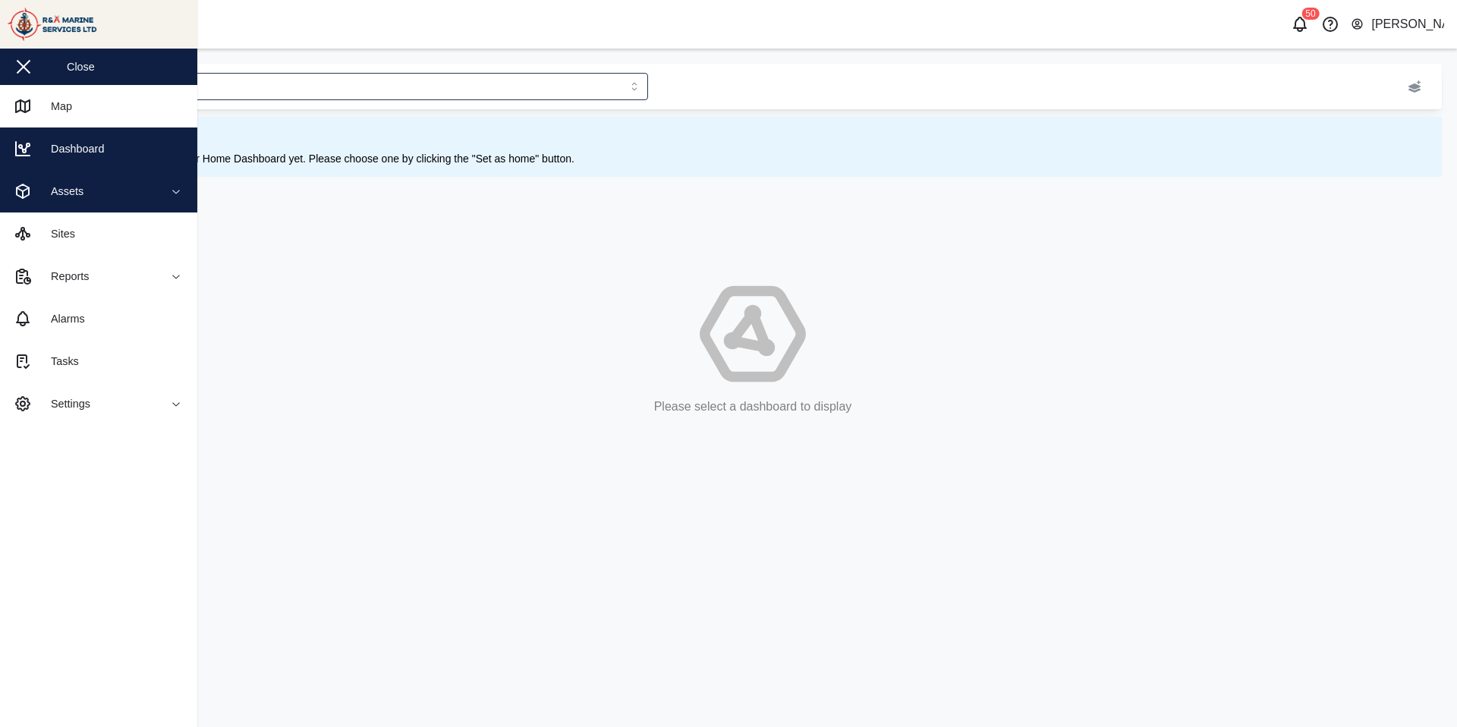
click at [63, 195] on div "Assets" at bounding box center [61, 191] width 44 height 17
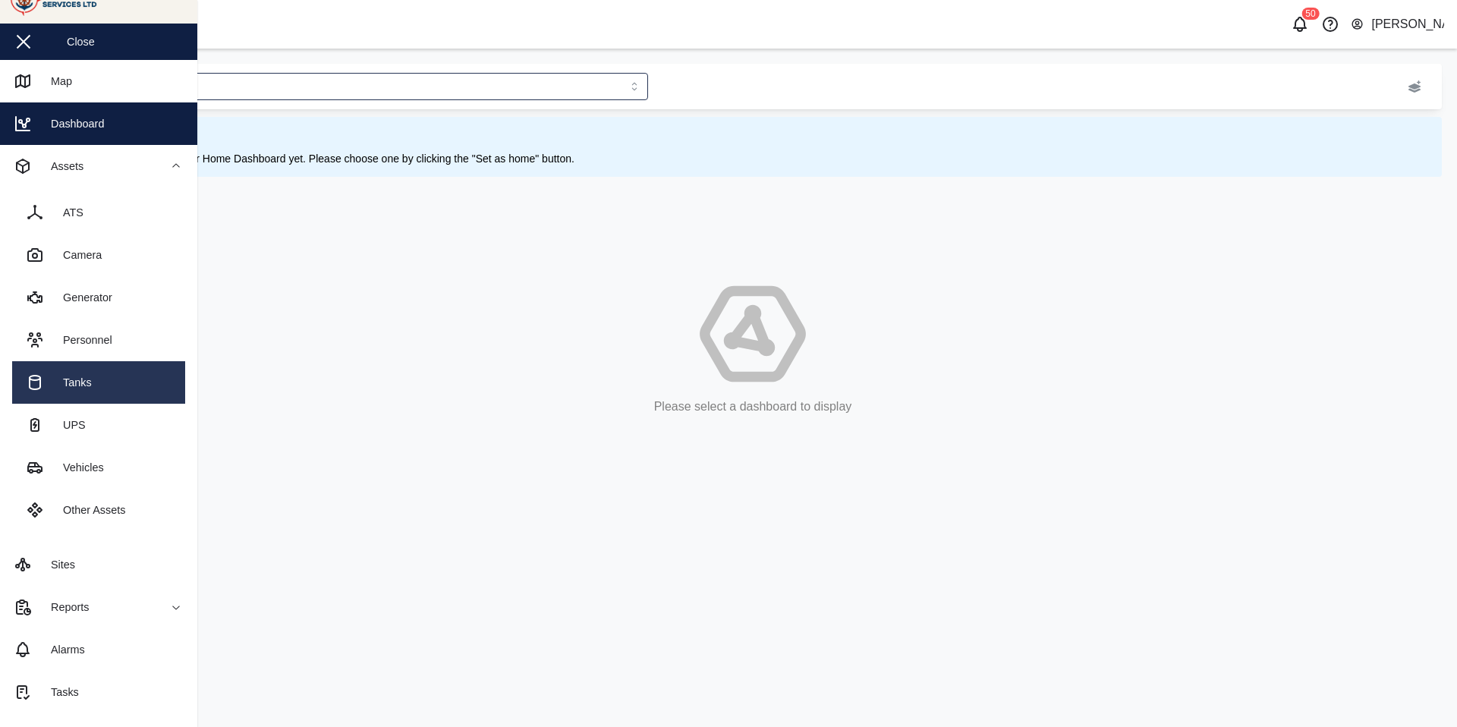
scroll to position [54, 0]
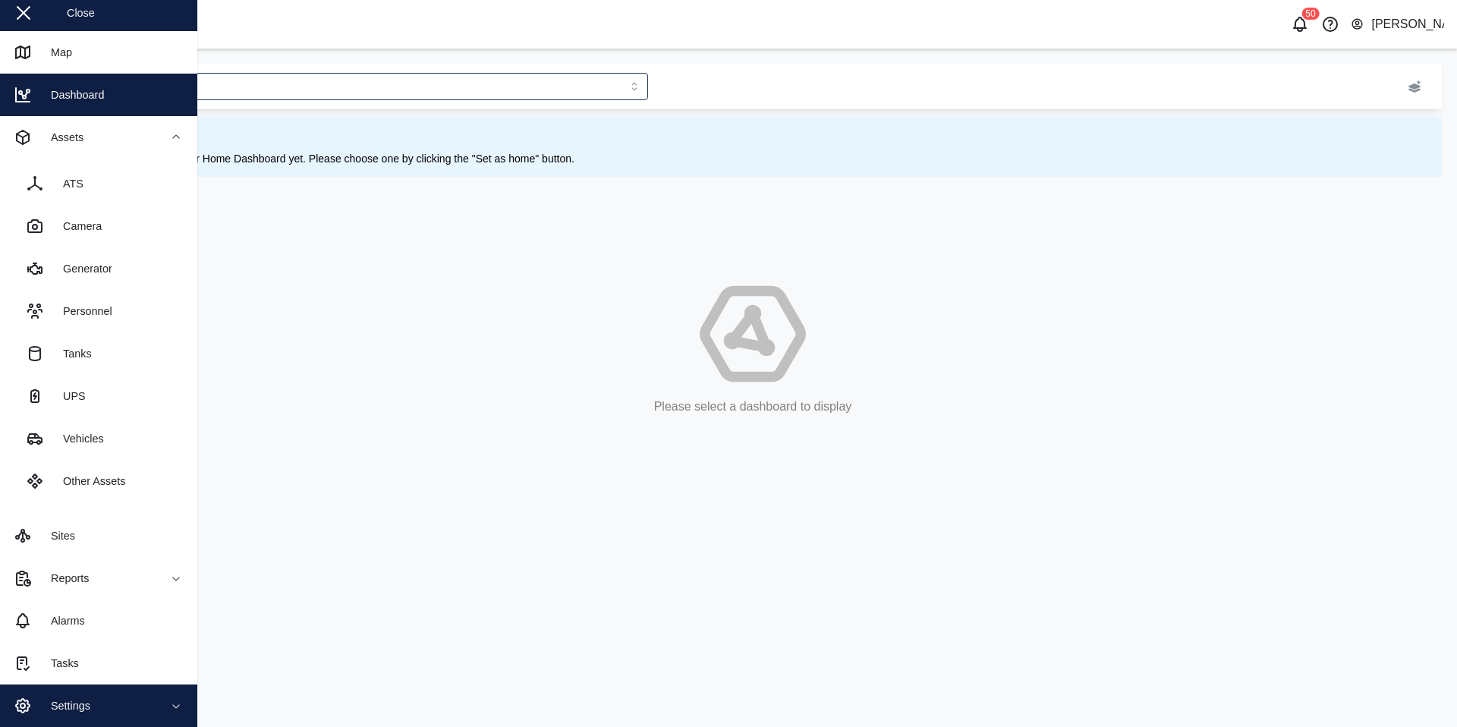
click at [43, 542] on div "Settings" at bounding box center [64, 706] width 51 height 17
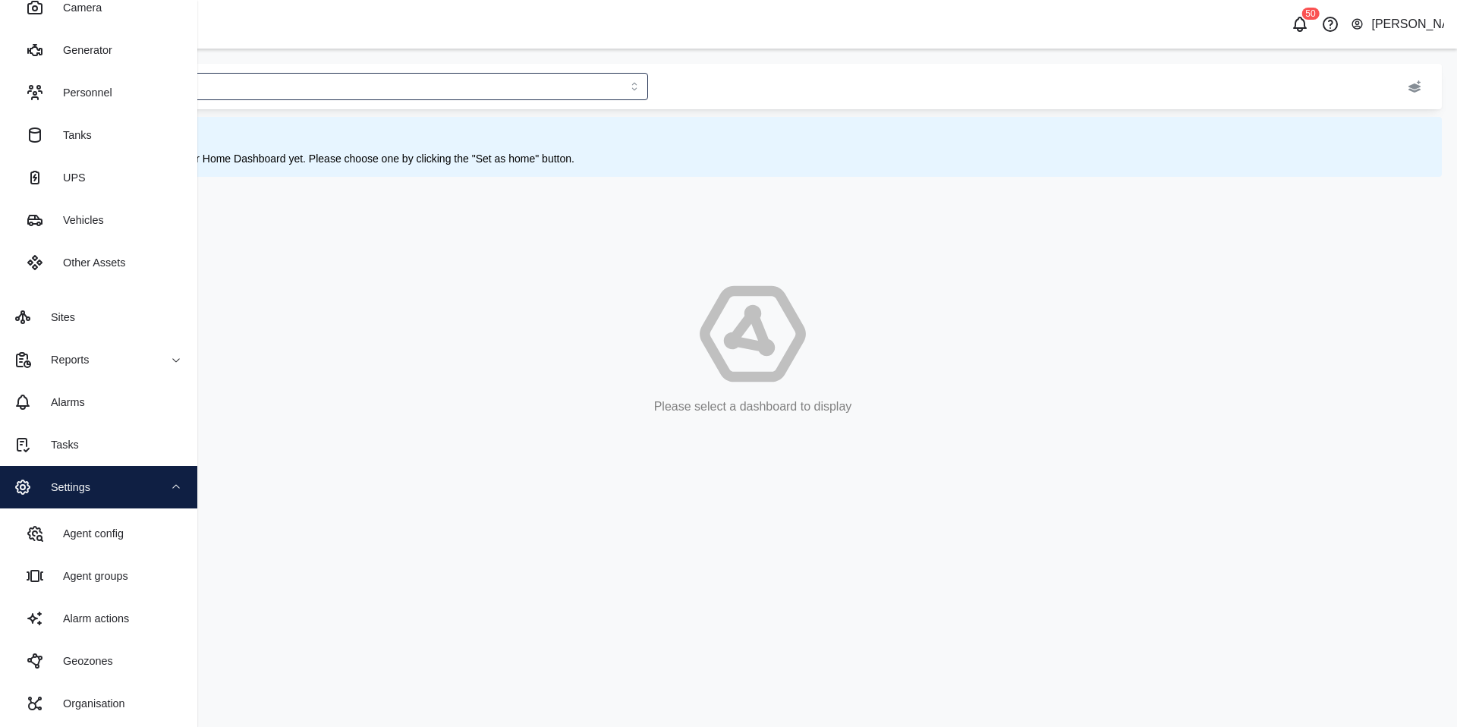
scroll to position [276, 0]
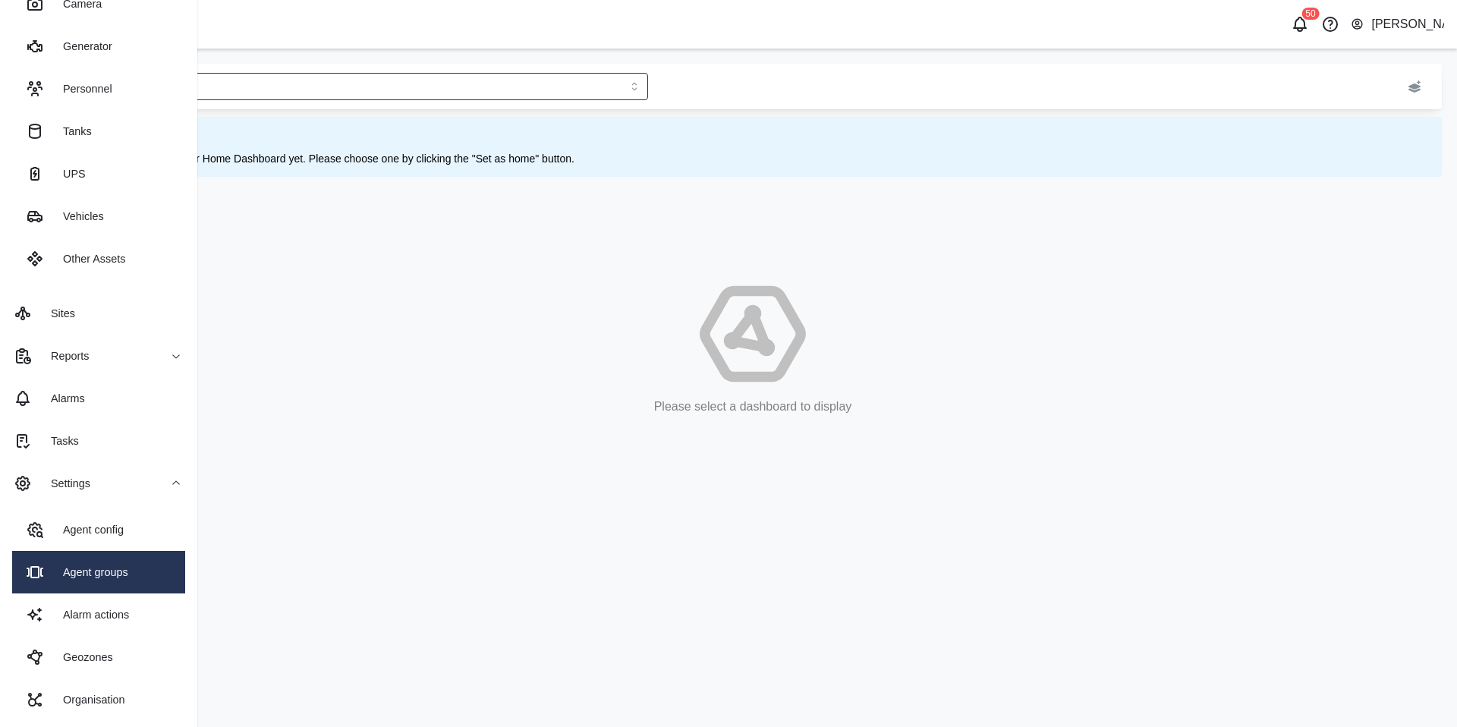
click at [96, 542] on link "Agent groups" at bounding box center [98, 572] width 173 height 43
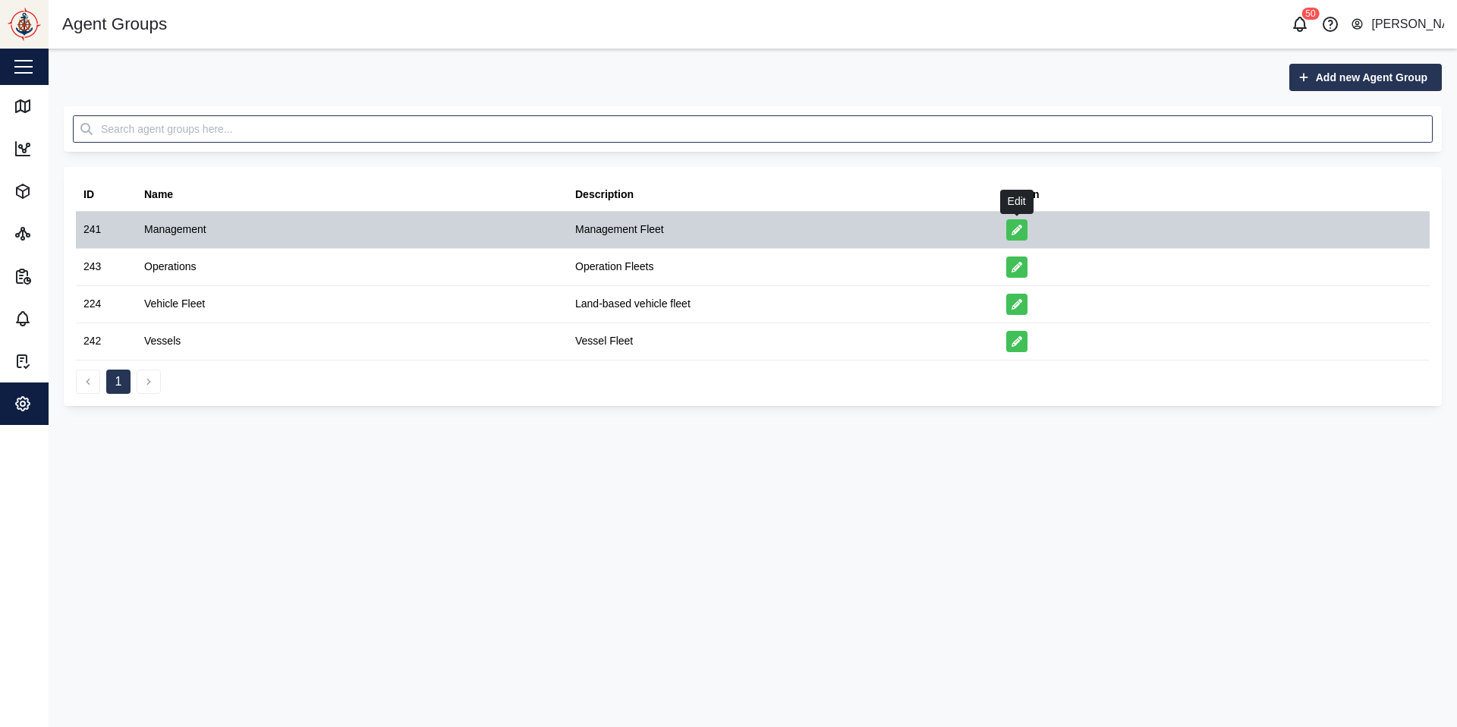
click at [1014, 231] on icon "button" at bounding box center [1017, 230] width 11 height 11
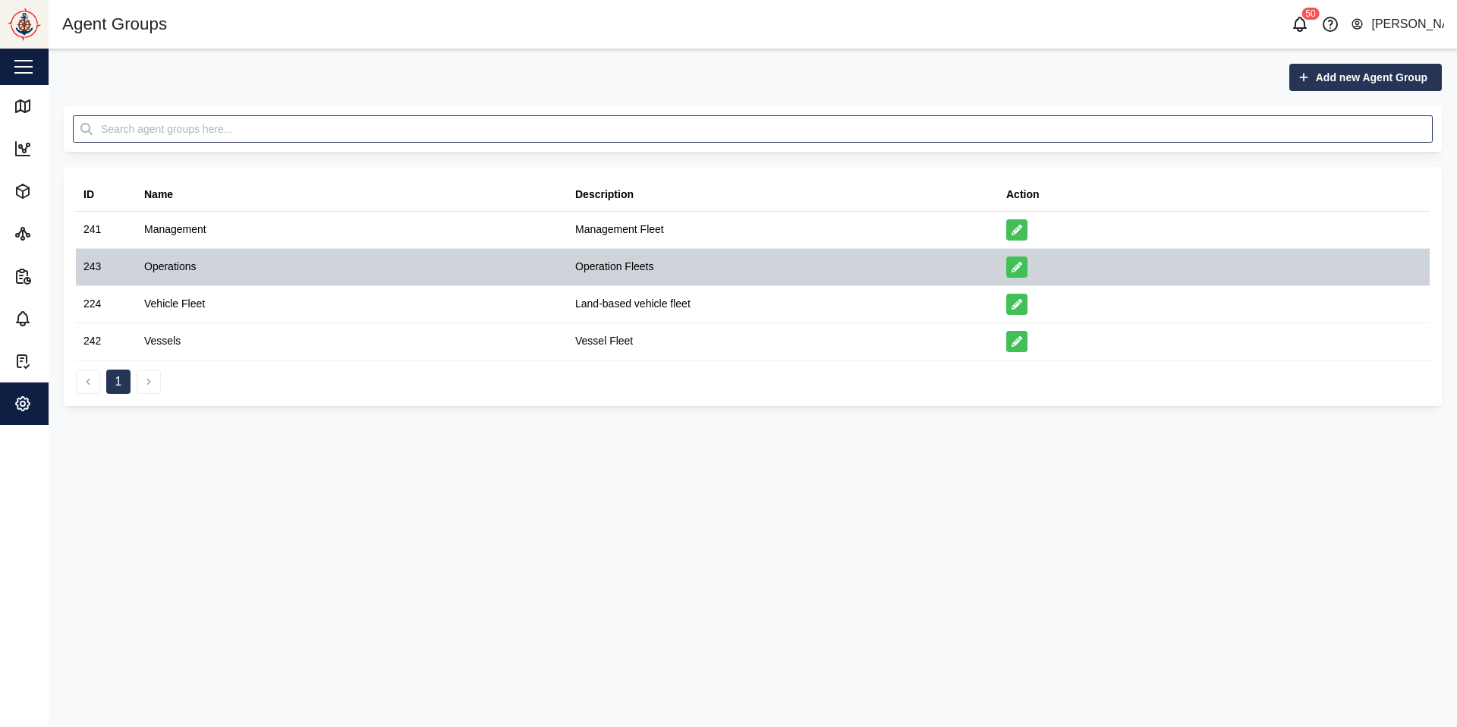
click at [206, 271] on div "Operations" at bounding box center [352, 267] width 431 height 36
click at [1016, 273] on button "button" at bounding box center [1016, 267] width 21 height 21
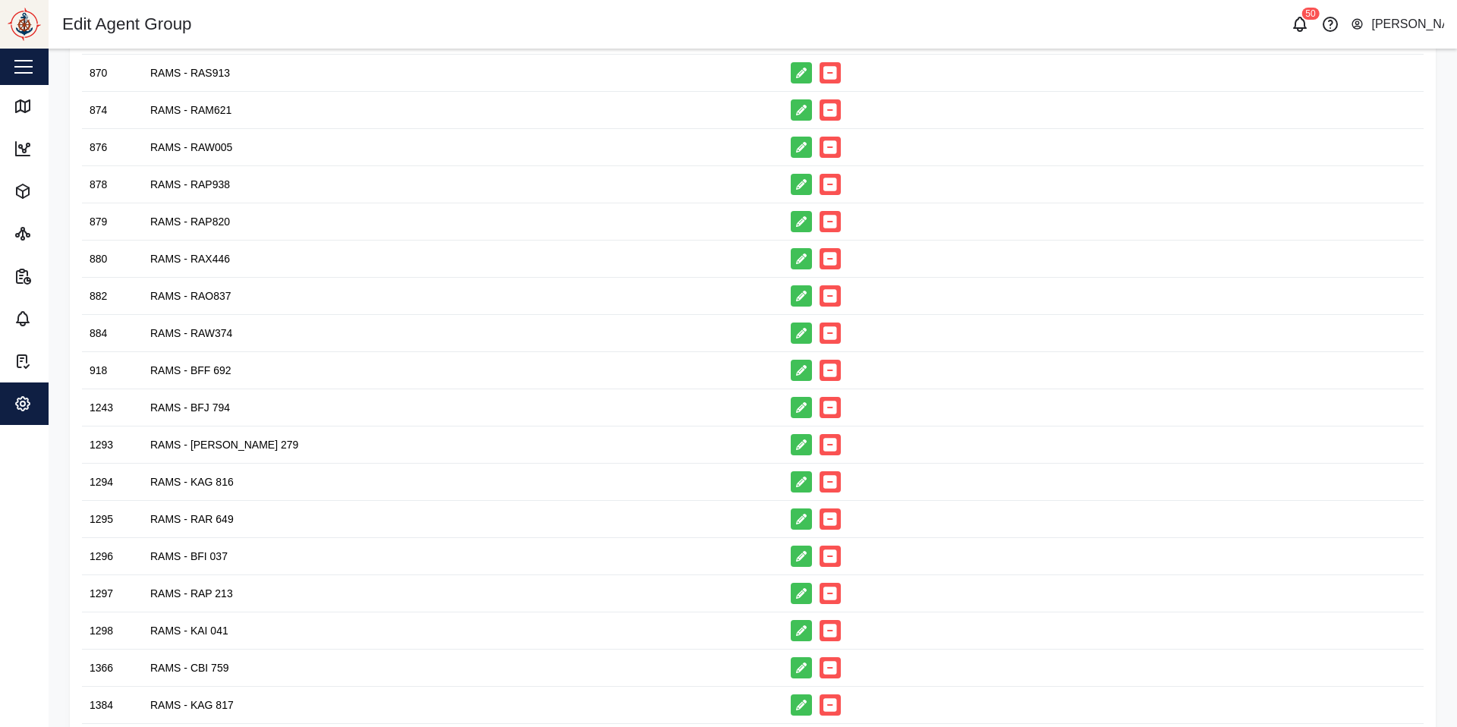
scroll to position [403, 0]
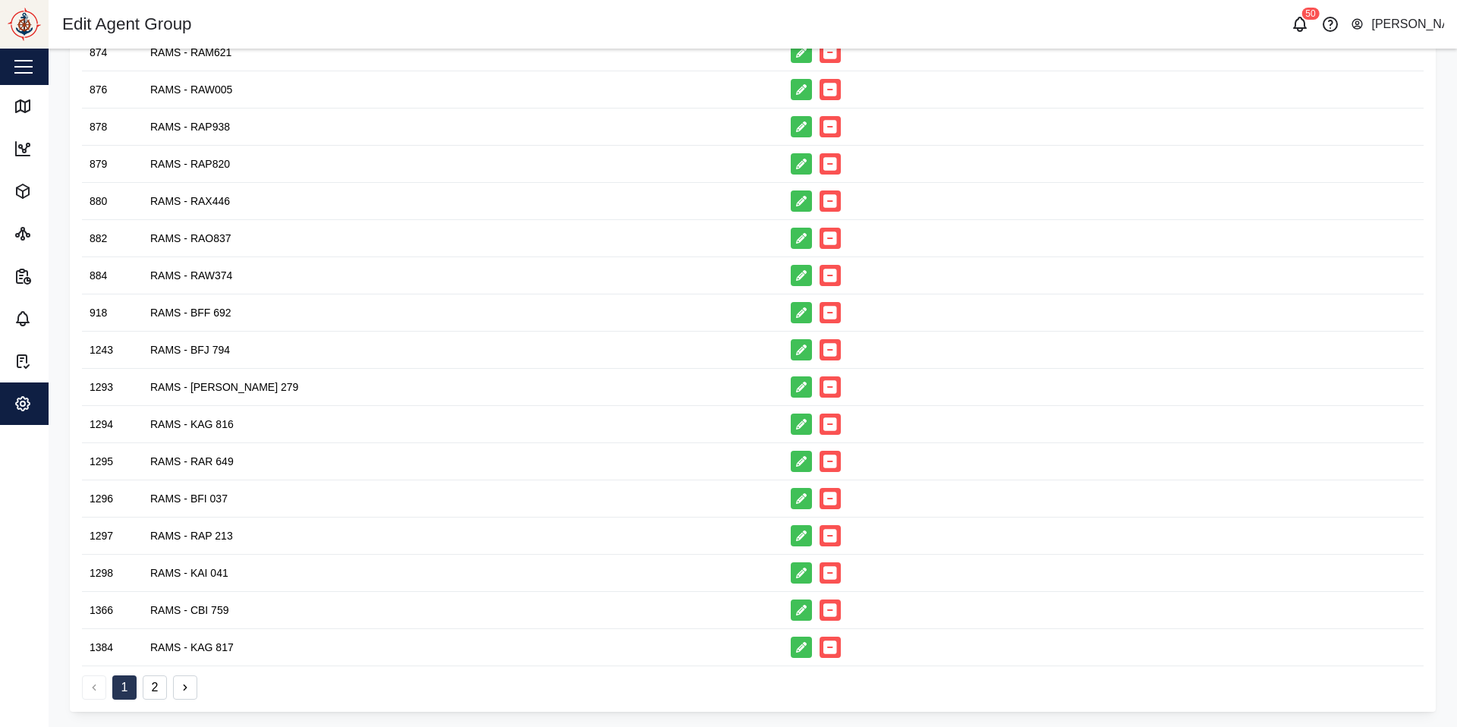
click at [165, 542] on button "2" at bounding box center [155, 687] width 24 height 24
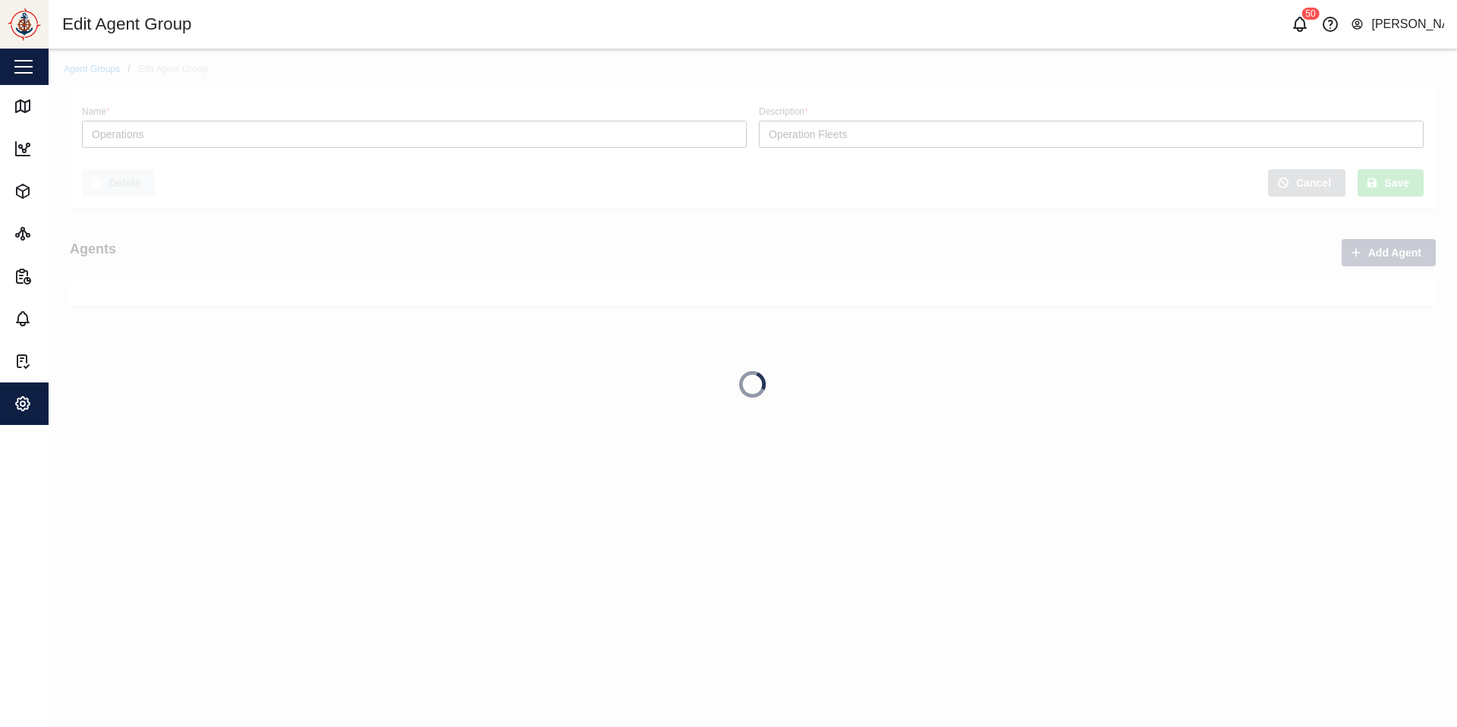
scroll to position [0, 0]
